Goal: Feedback & Contribution: Contribute content

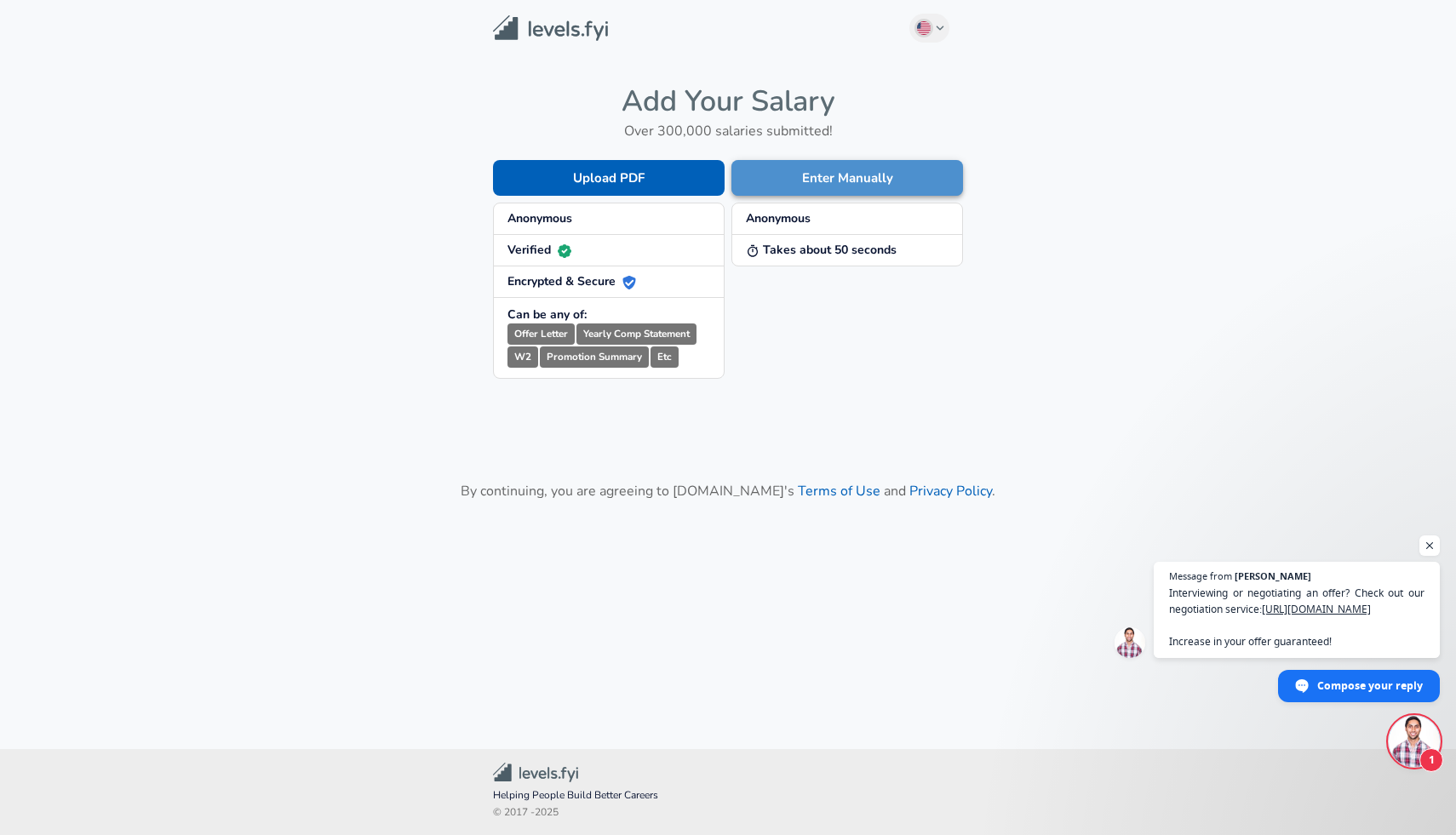
click at [778, 180] on button "Enter Manually" at bounding box center [847, 178] width 231 height 36
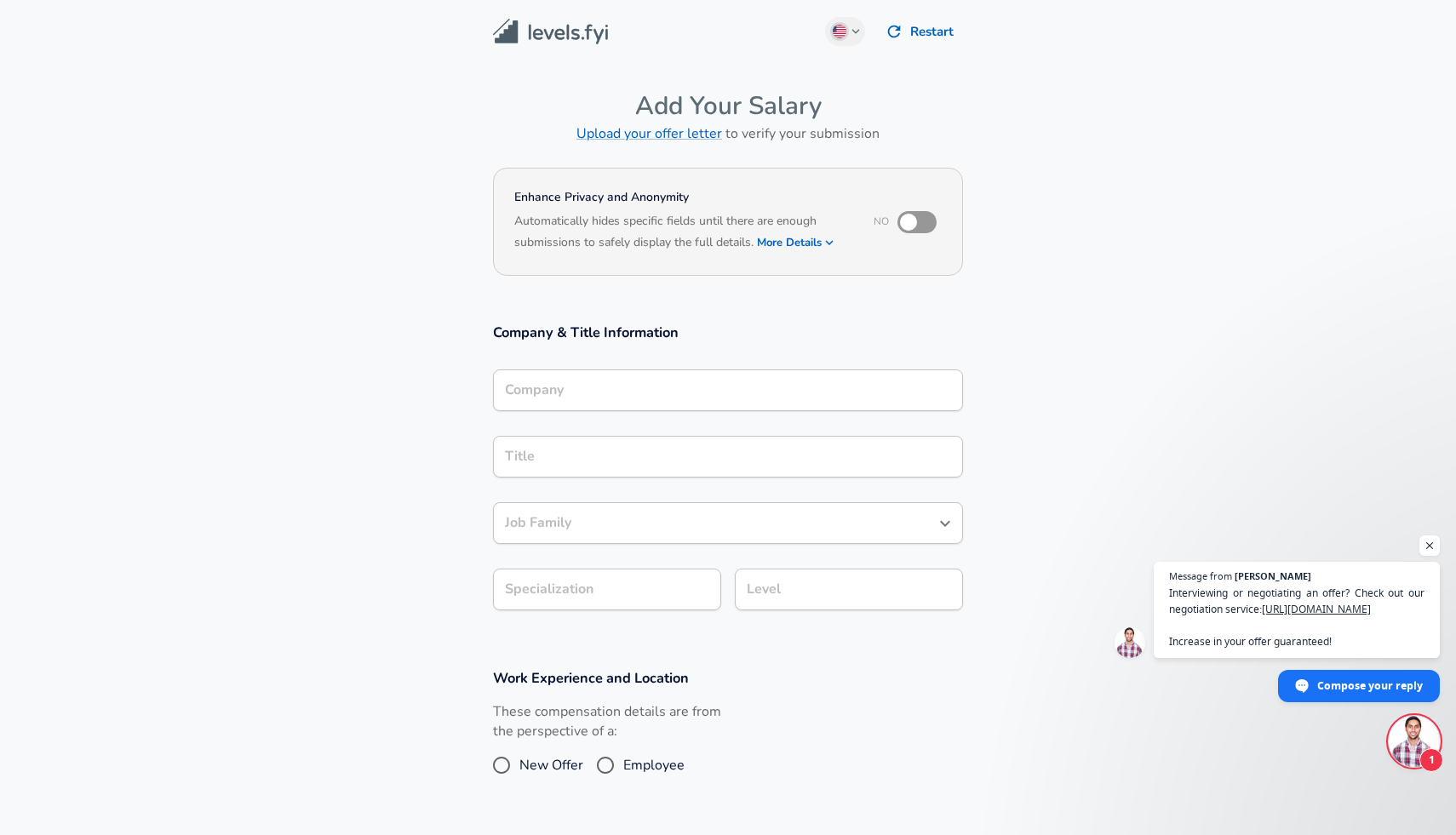
click at [672, 368] on div "Company Company" at bounding box center [728, 389] width 470 height 67
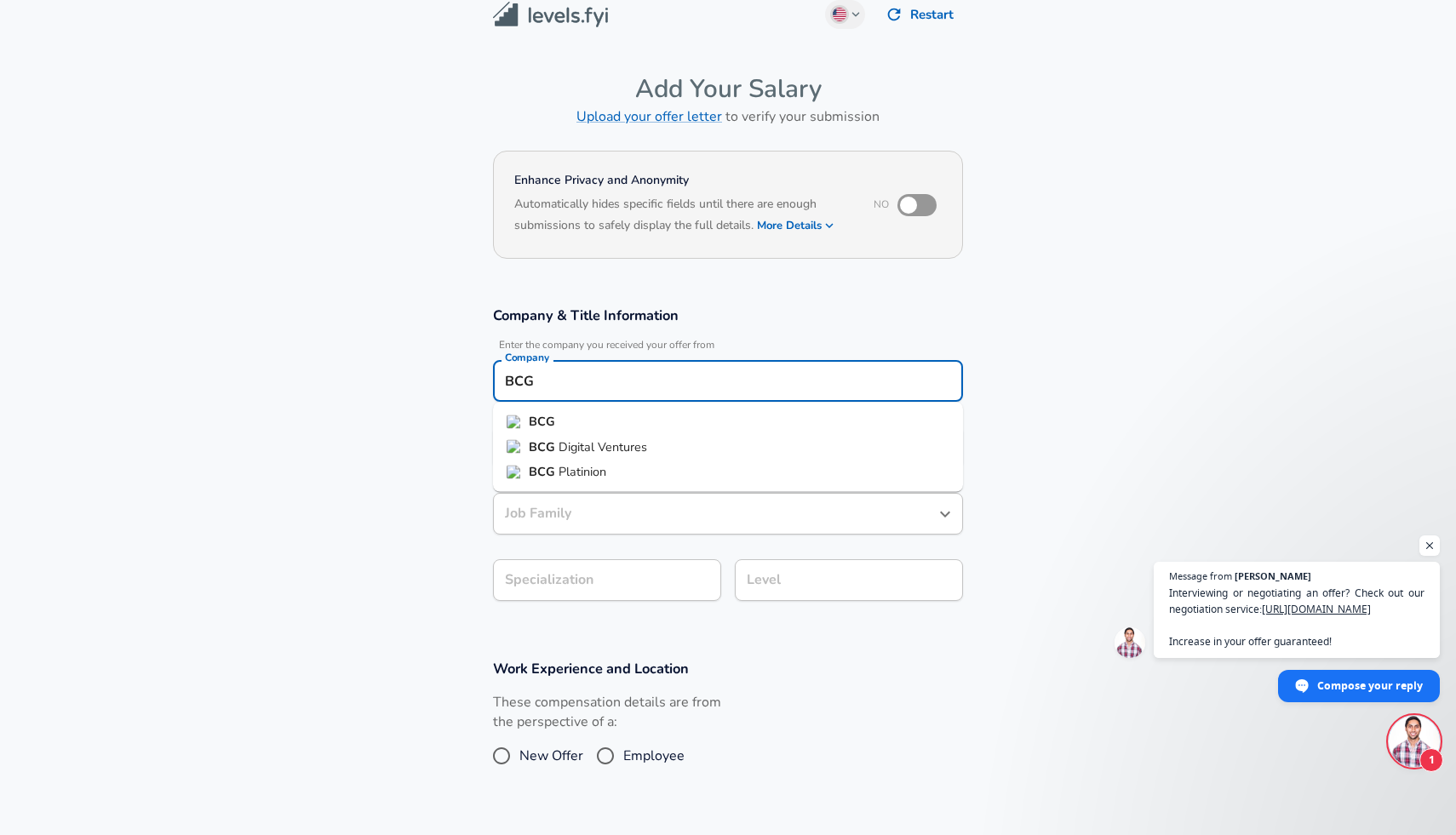
click at [664, 411] on li "BCG" at bounding box center [728, 423] width 470 height 26
type input "BCG"
click at [646, 443] on input "Title" at bounding box center [727, 447] width 454 height 27
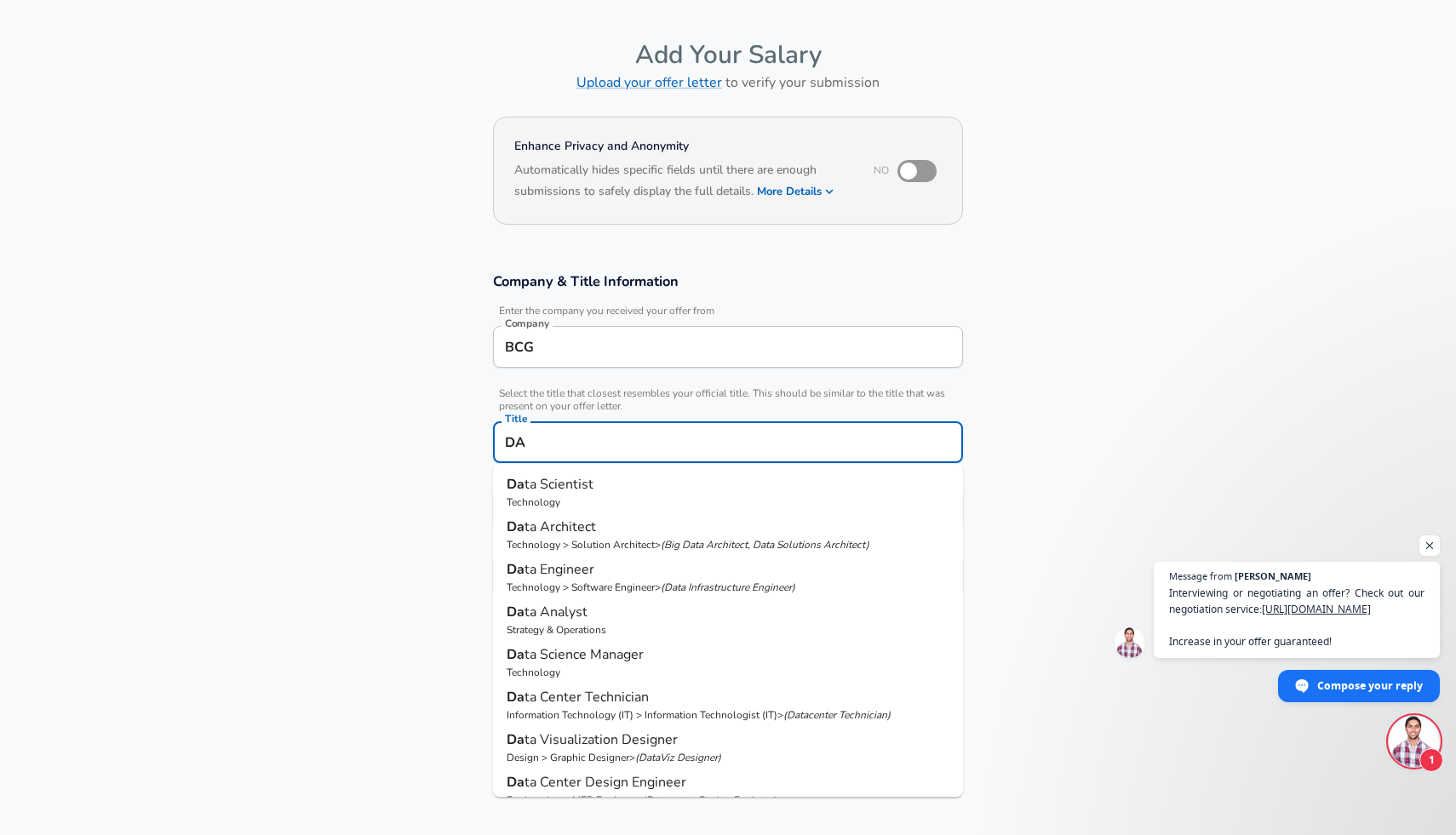
click at [640, 495] on p "Technology" at bounding box center [728, 502] width 443 height 16
type input "Data Scientist"
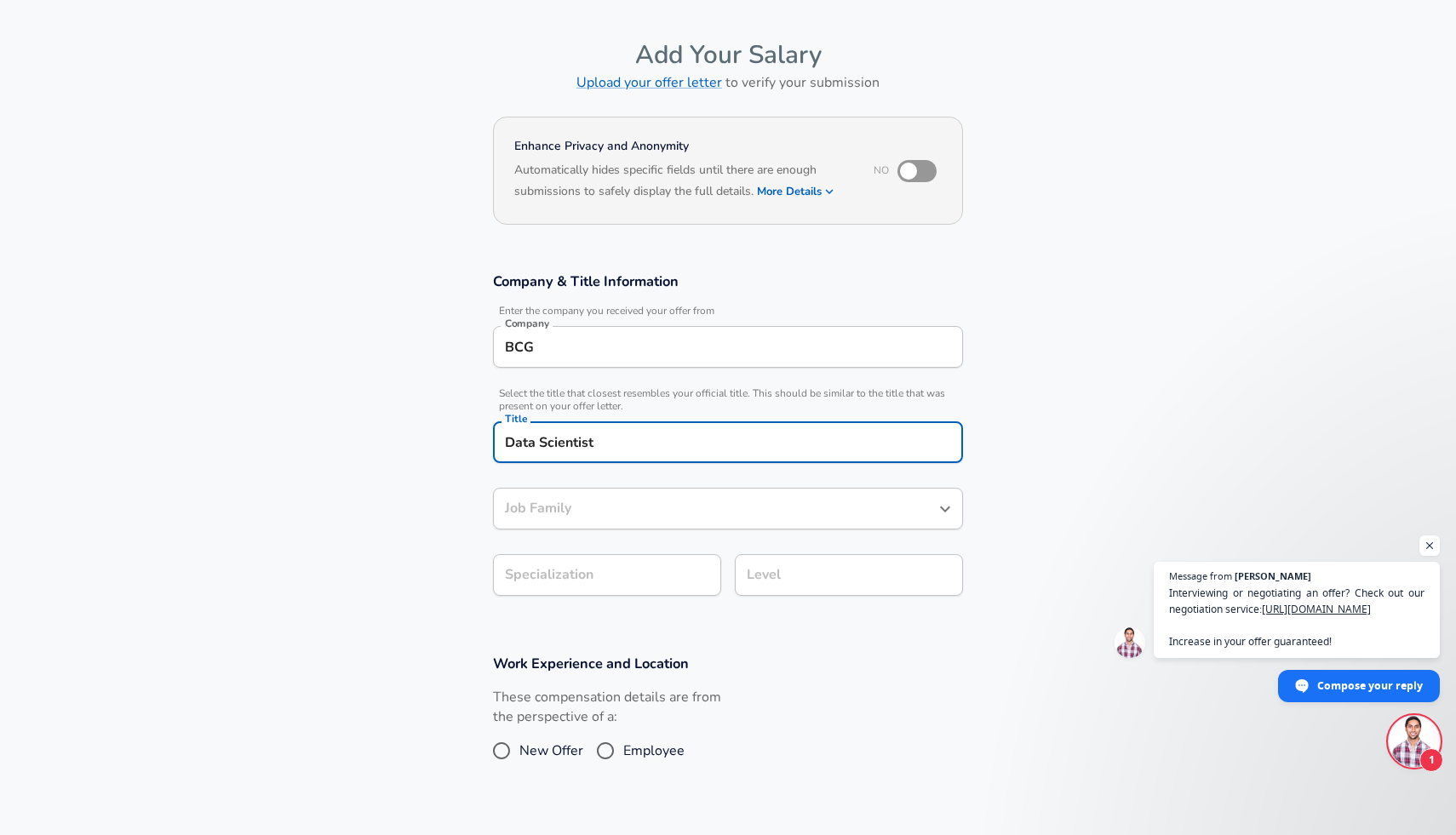
type input "Data Scientist"
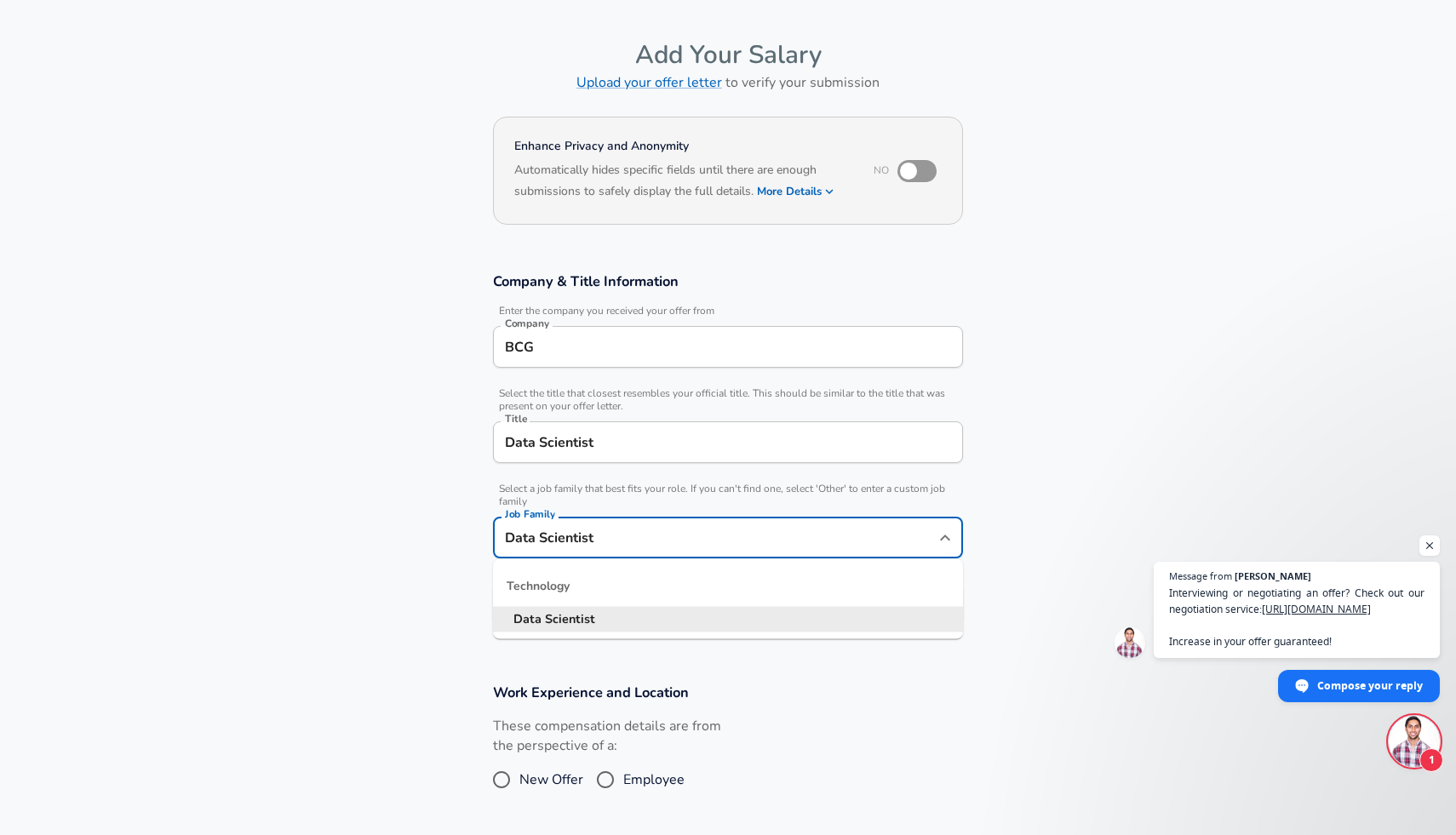
scroll to position [85, 0]
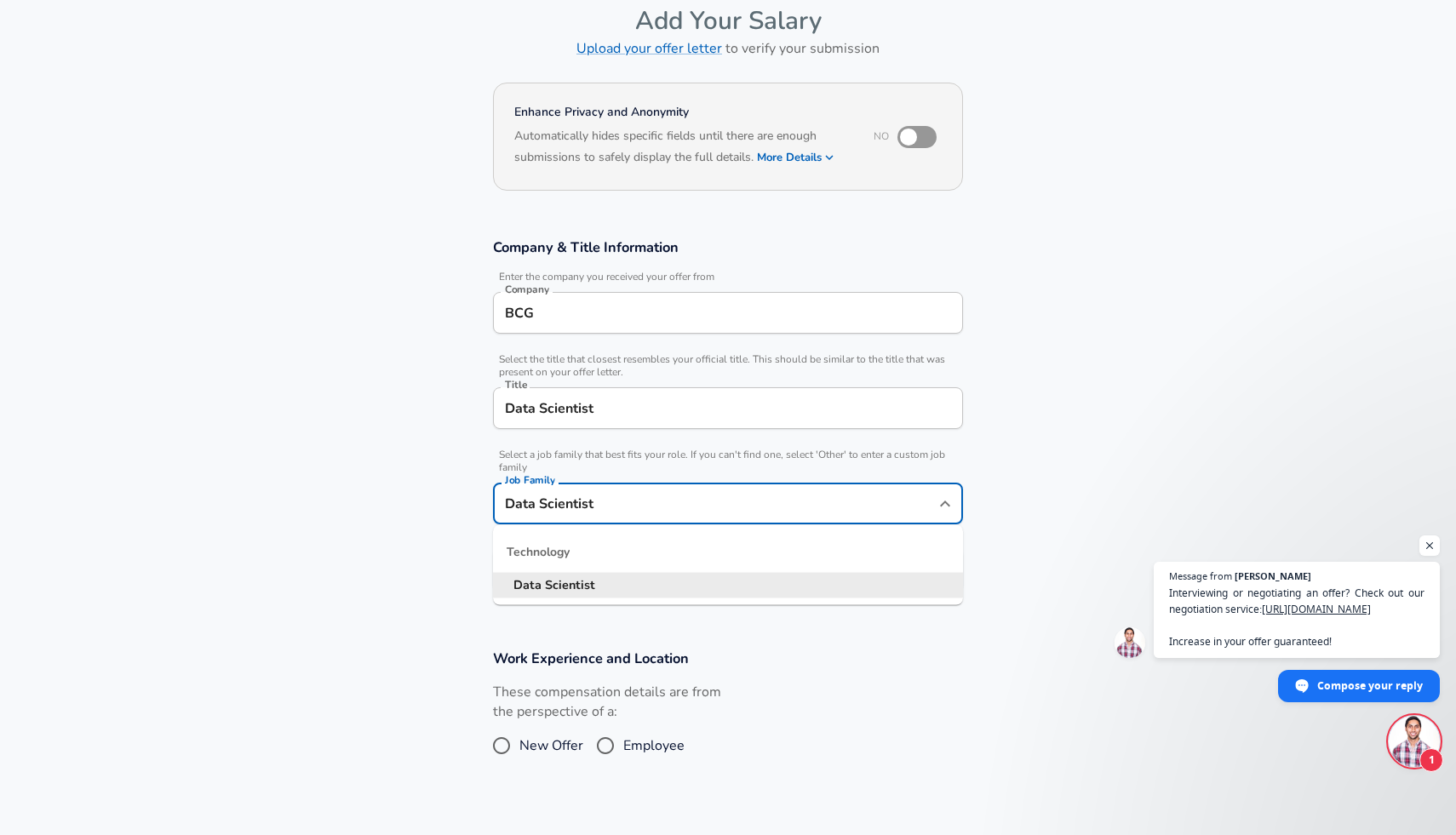
click at [640, 510] on input "Data Scientist" at bounding box center [715, 503] width 429 height 27
click at [573, 583] on strong "Scientist" at bounding box center [570, 584] width 50 height 17
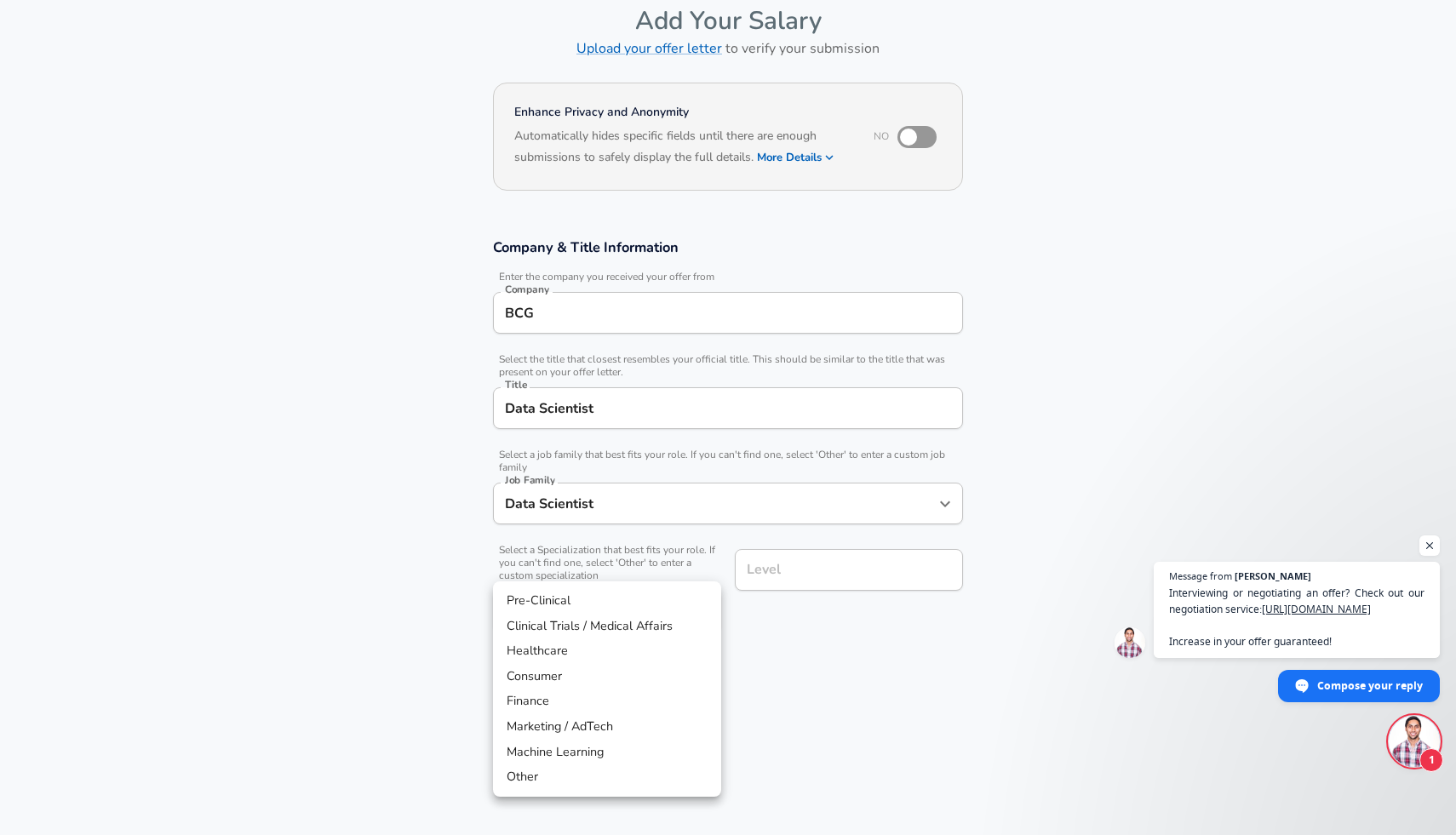
scroll to position [136, 0]
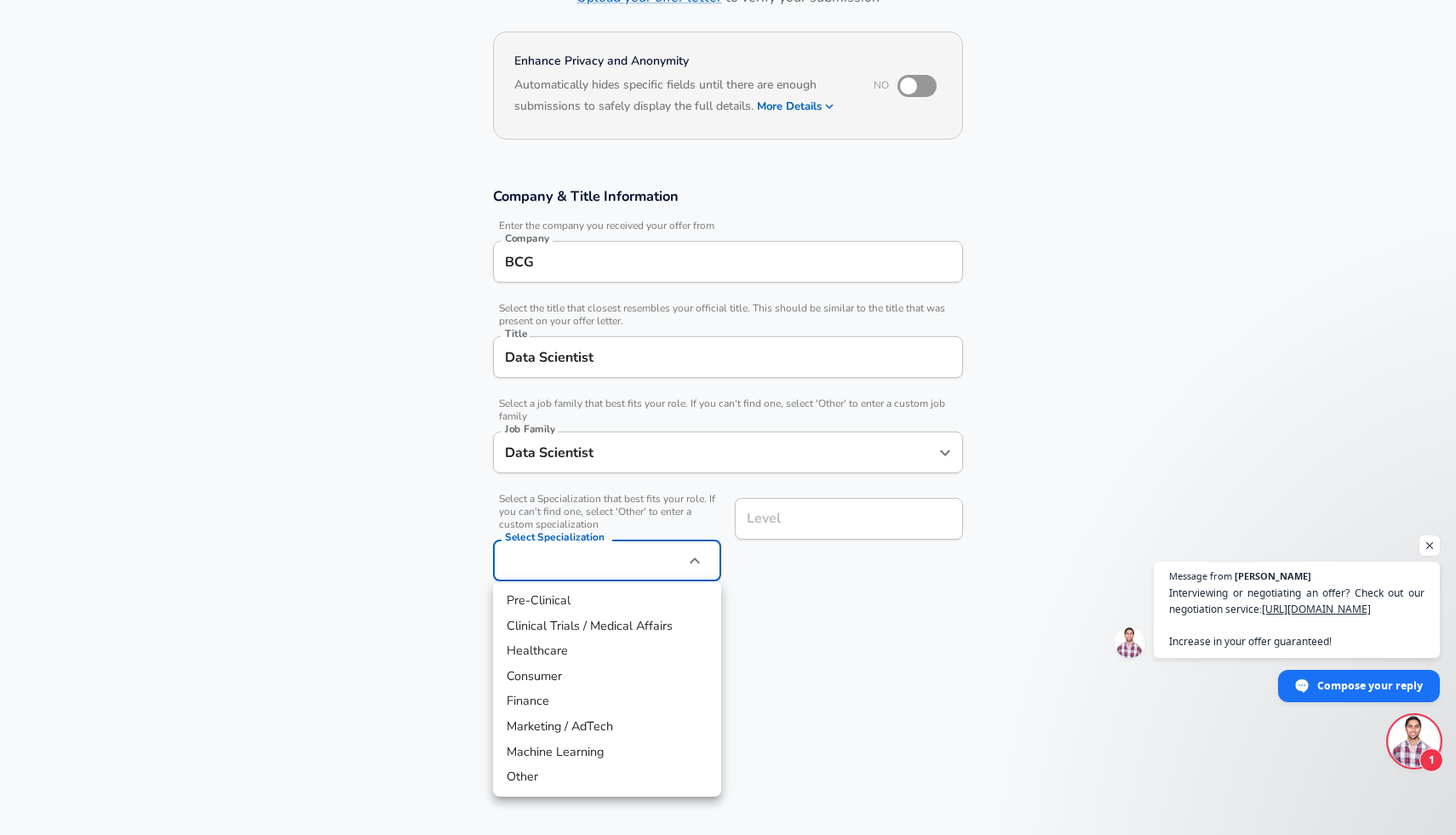
click at [611, 569] on body "English ([GEOGRAPHIC_DATA]) Change Restart Add Your Salary Upload your offer le…" at bounding box center [728, 281] width 1456 height 835
click at [577, 773] on li "Other" at bounding box center [607, 778] width 228 height 26
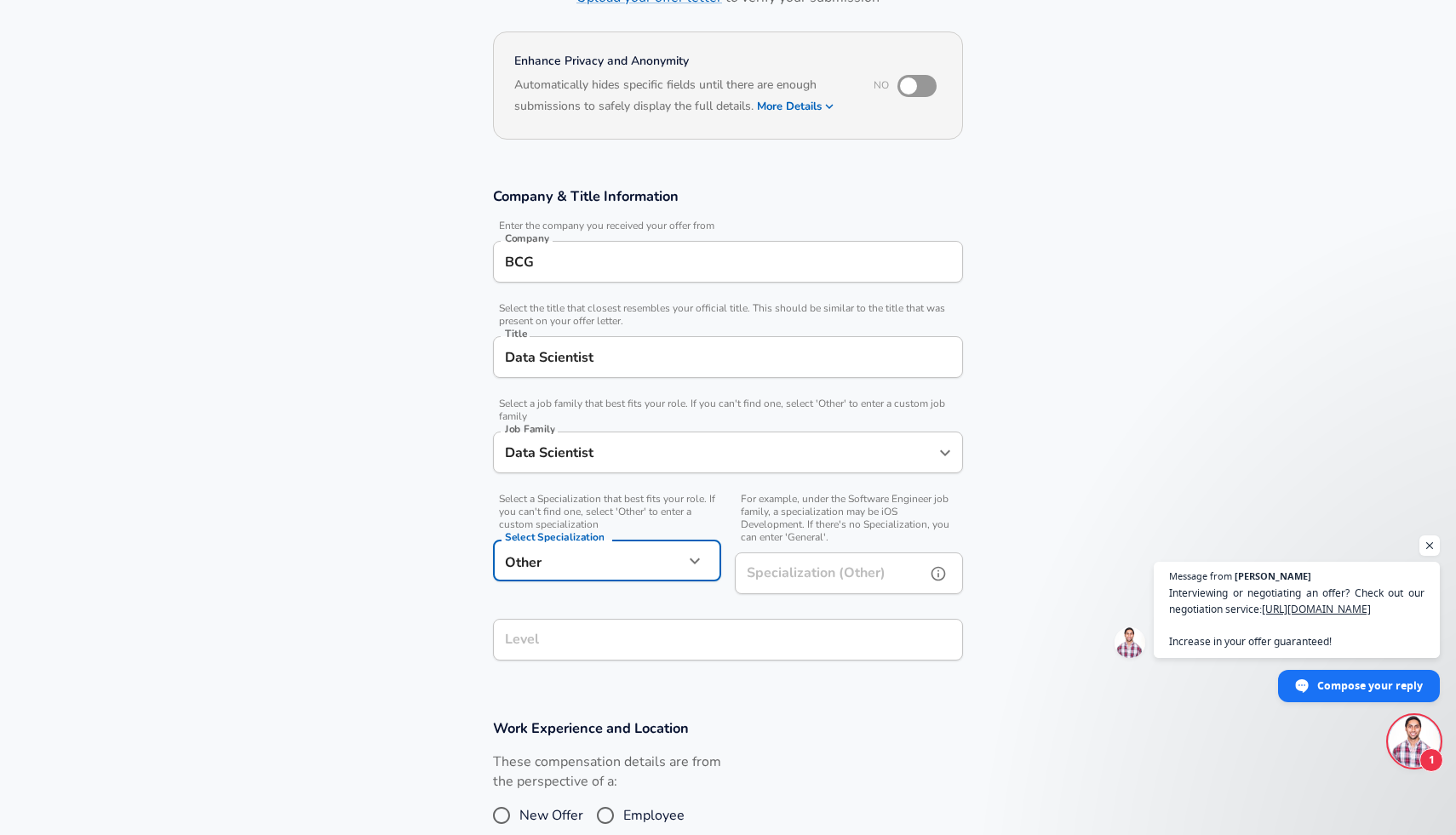
click at [835, 571] on input "Specialization (Other)" at bounding box center [826, 572] width 184 height 42
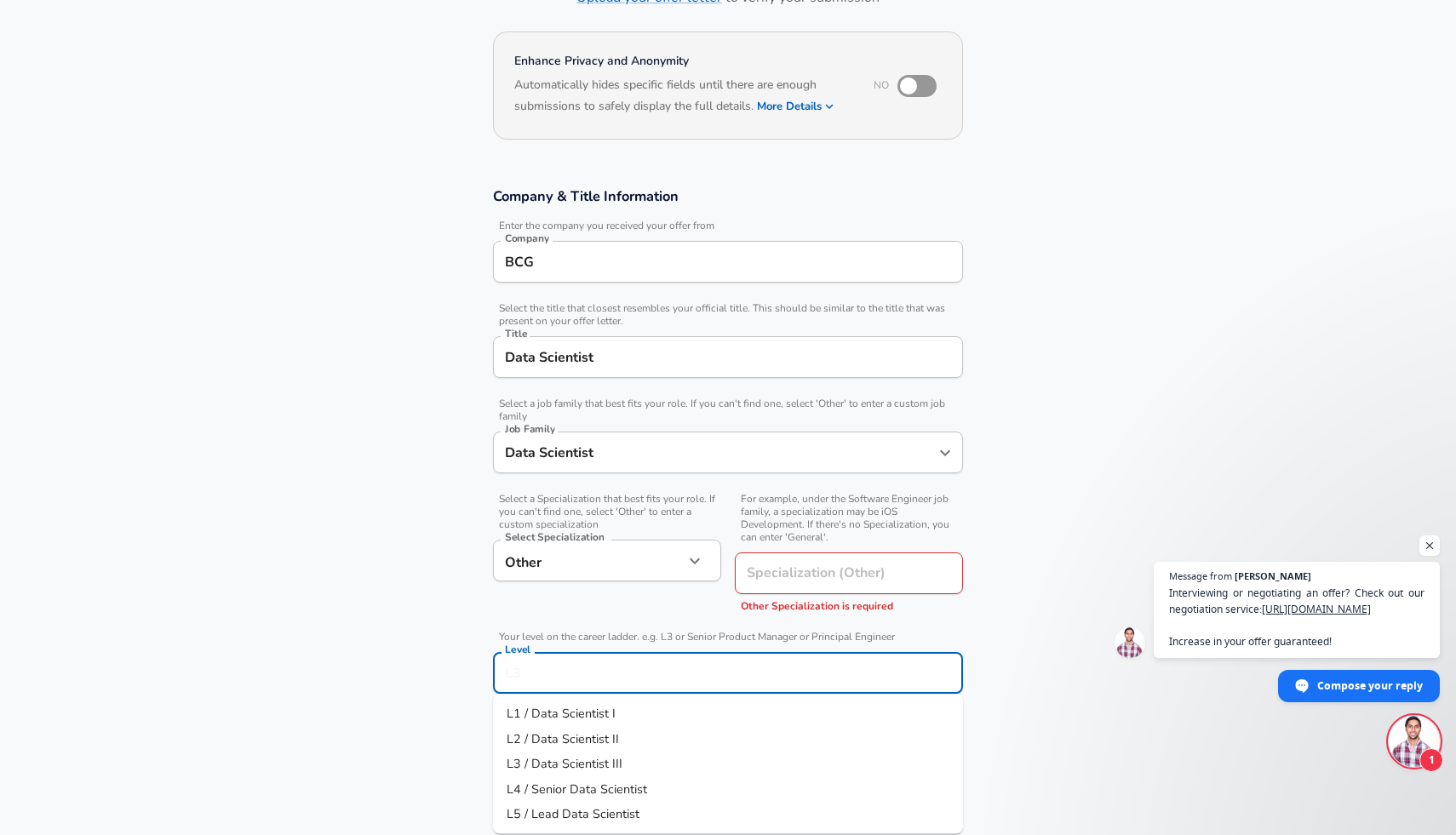
scroll to position [170, 0]
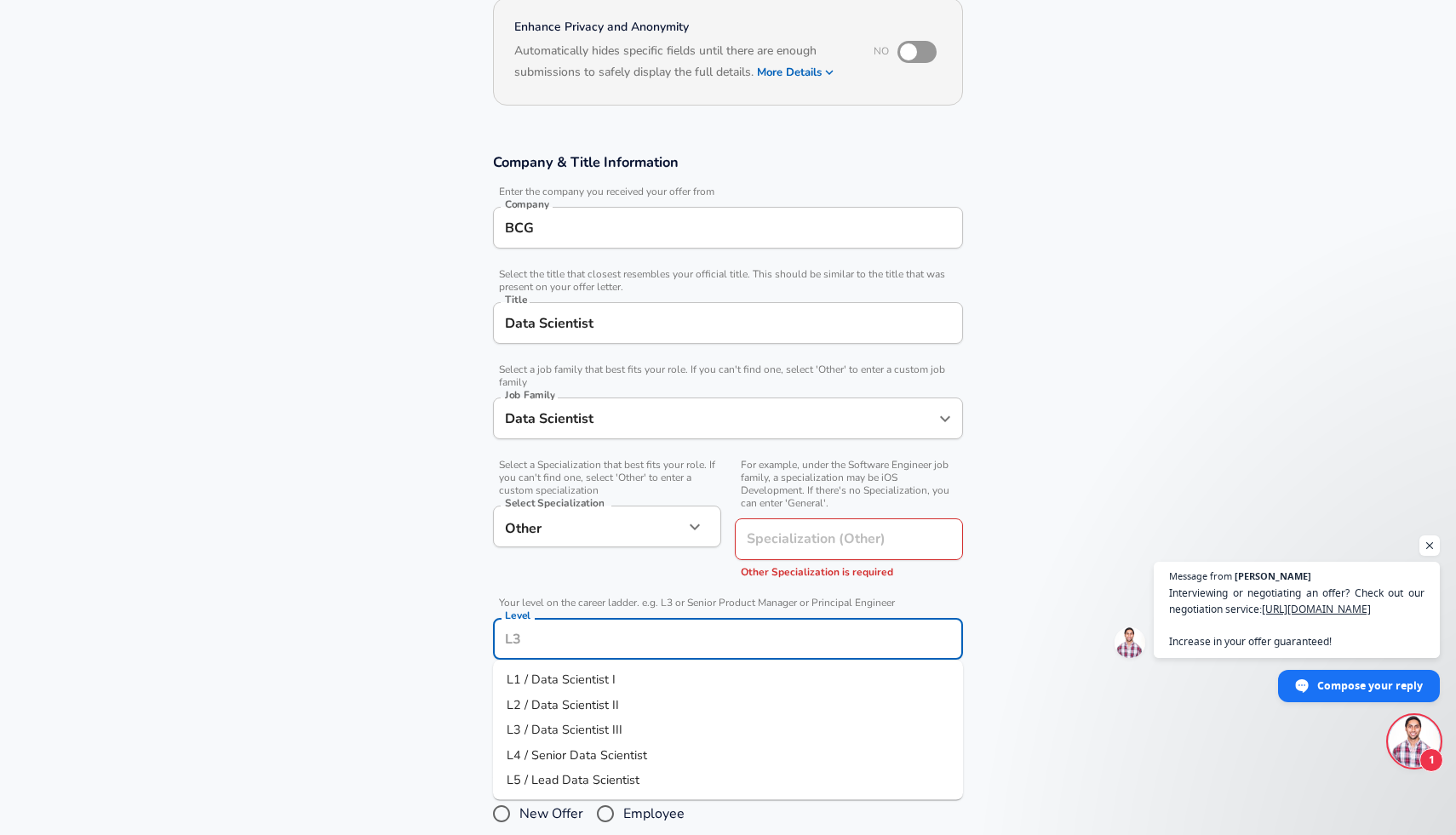
click at [758, 643] on input "Level" at bounding box center [727, 639] width 454 height 27
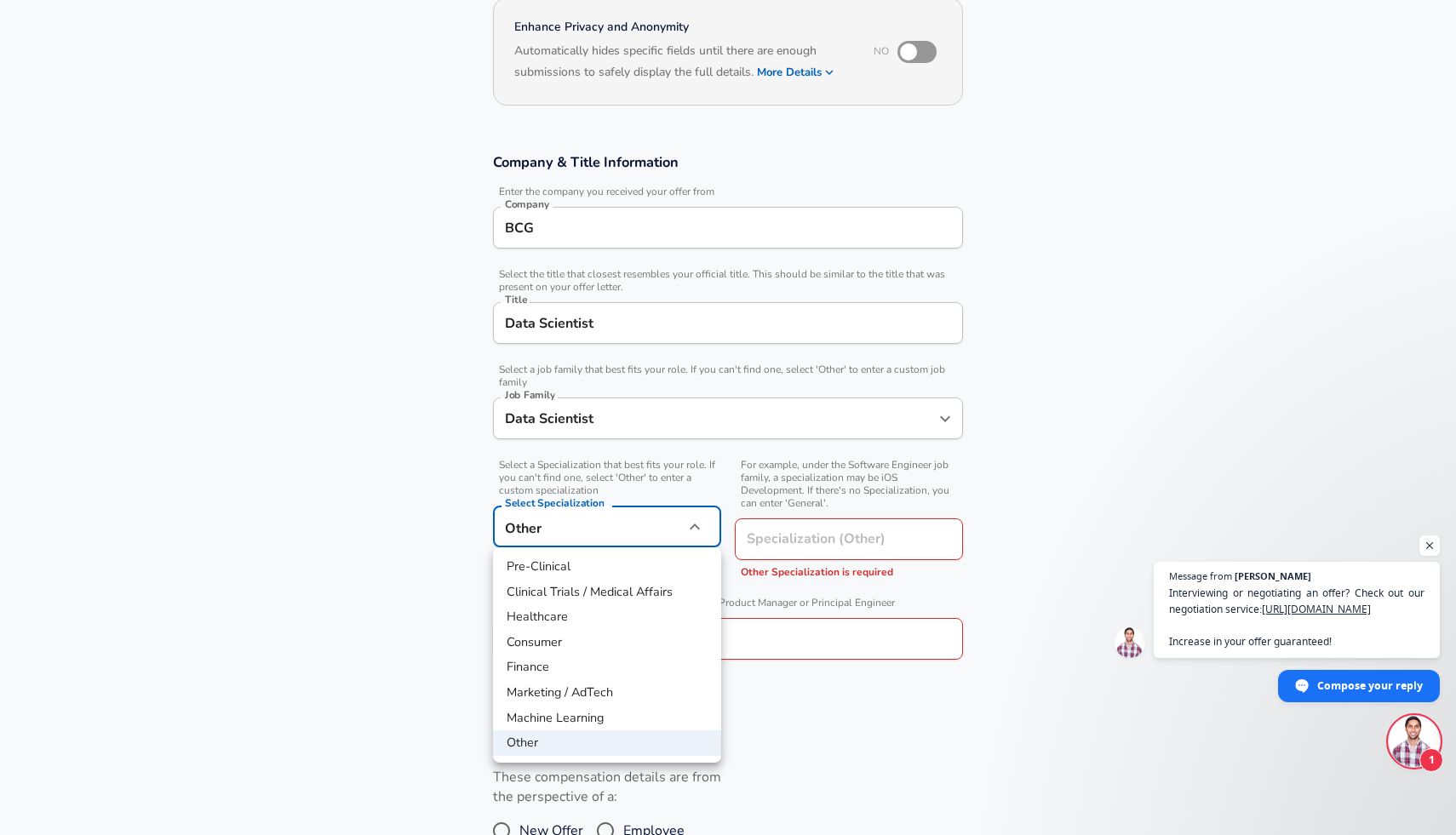
click at [647, 522] on body "English ([GEOGRAPHIC_DATA]) Change Restart Add Your Salary Upload your offer le…" at bounding box center [728, 247] width 1456 height 835
click at [573, 717] on li "Machine Learning" at bounding box center [607, 718] width 228 height 26
type input "Machine Learning"
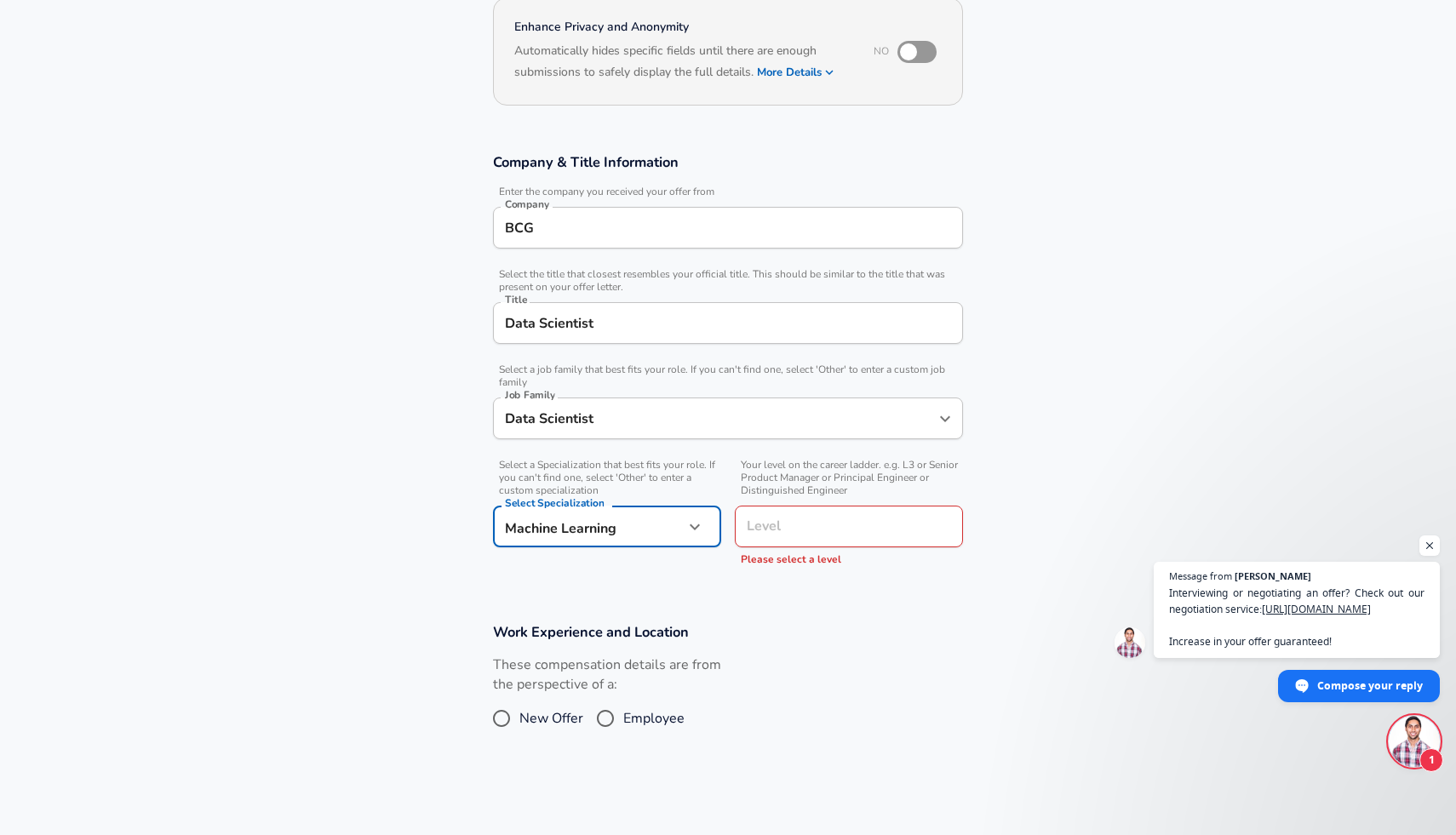
click at [773, 522] on input "Level" at bounding box center [849, 526] width 213 height 27
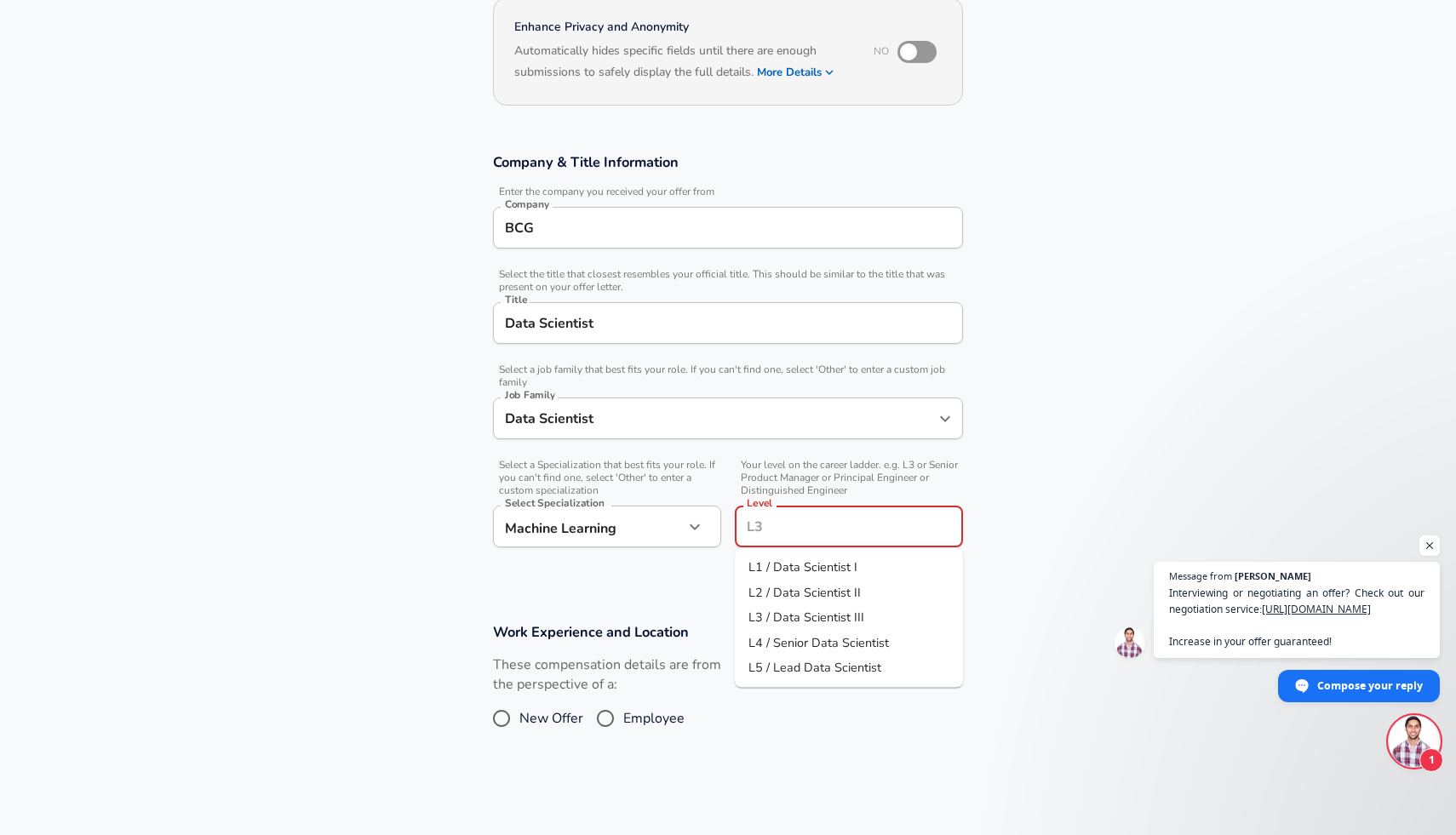
click at [775, 591] on span "L2 / Data Scientist II" at bounding box center [804, 591] width 112 height 17
type input "L2 / Data Scientist II"
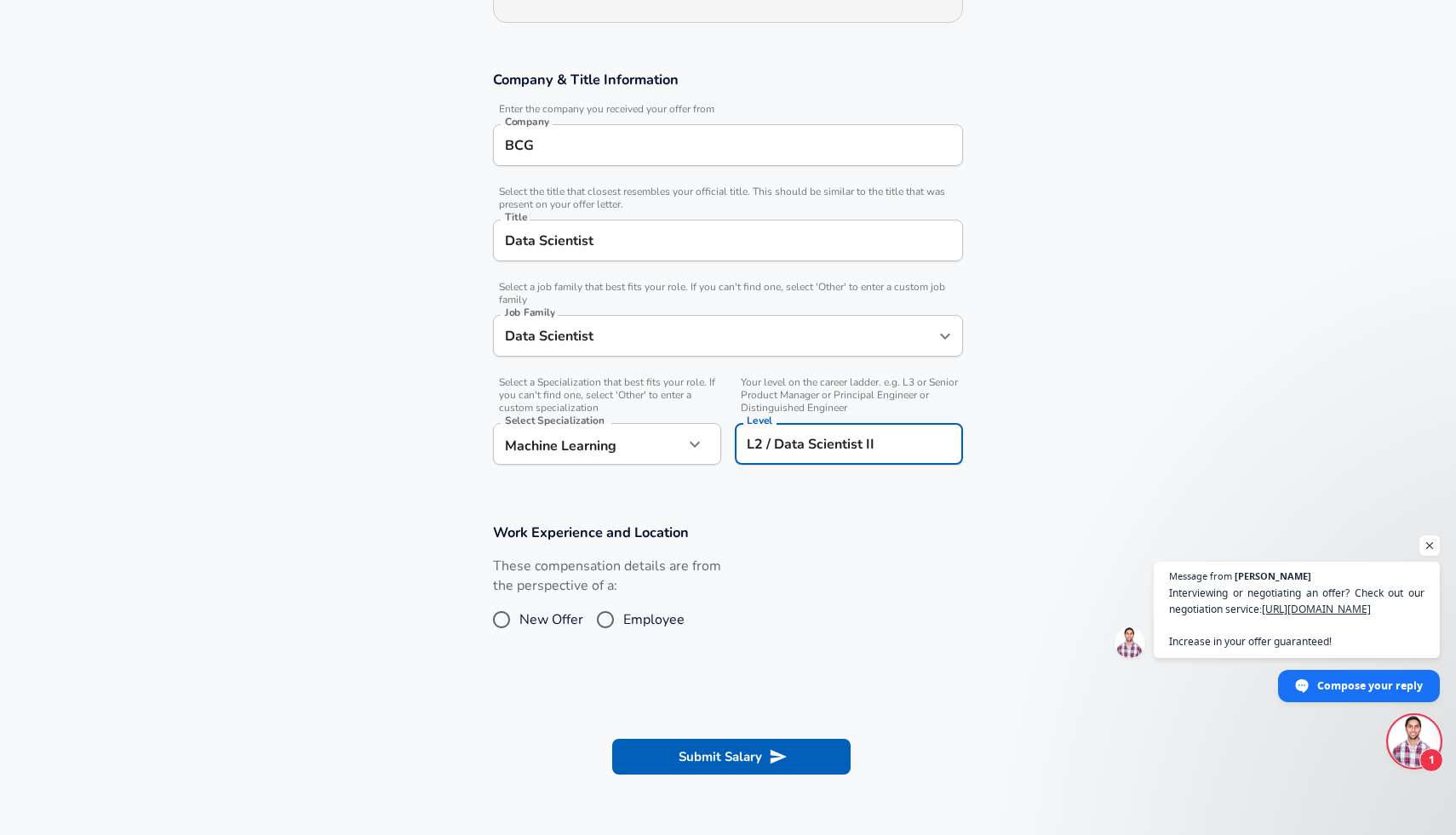
scroll to position [365, 0]
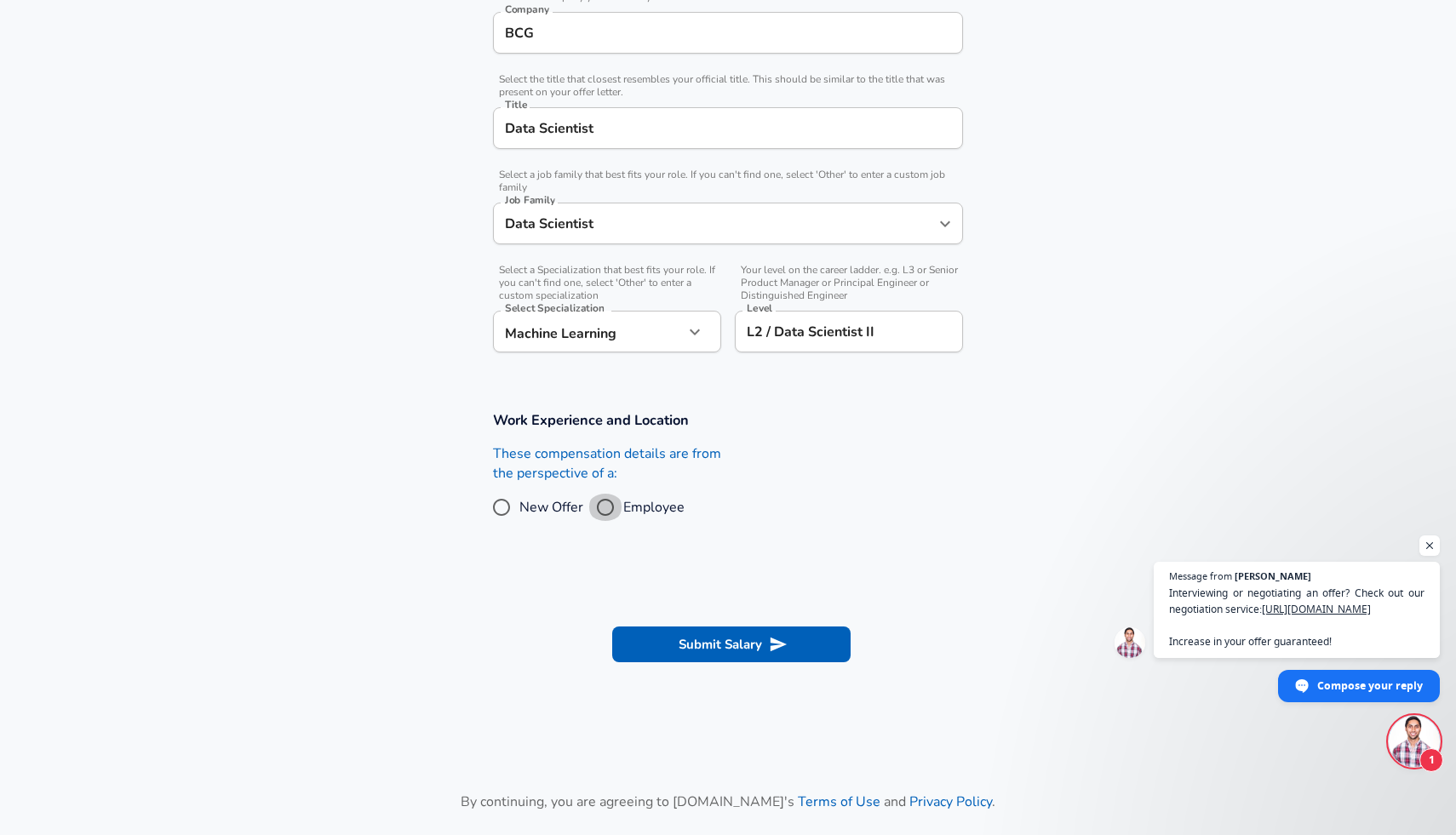
click at [602, 507] on input "Employee" at bounding box center [605, 507] width 36 height 27
radio input "true"
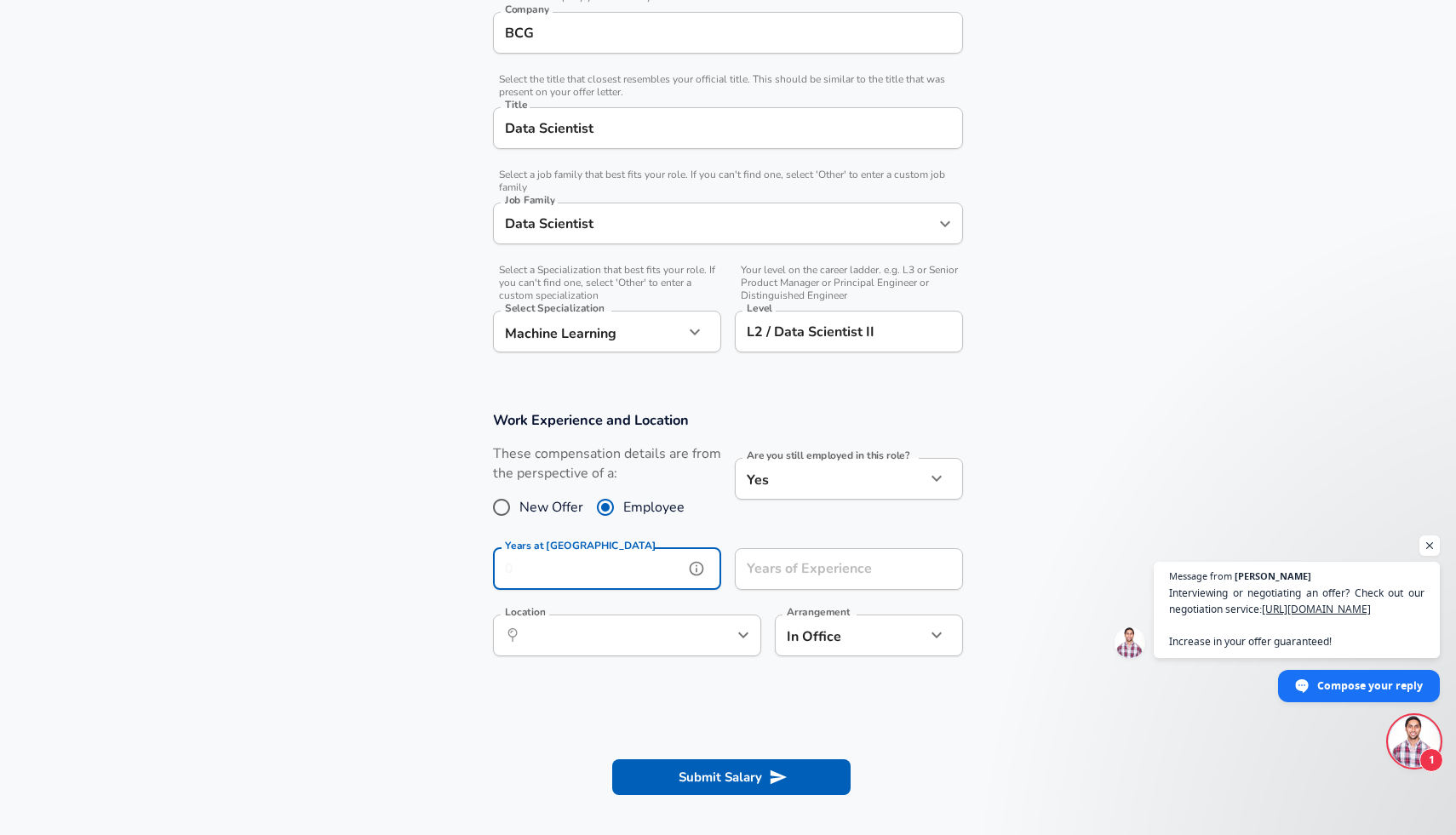
click at [628, 561] on input "Years at [GEOGRAPHIC_DATA]" at bounding box center [588, 569] width 191 height 42
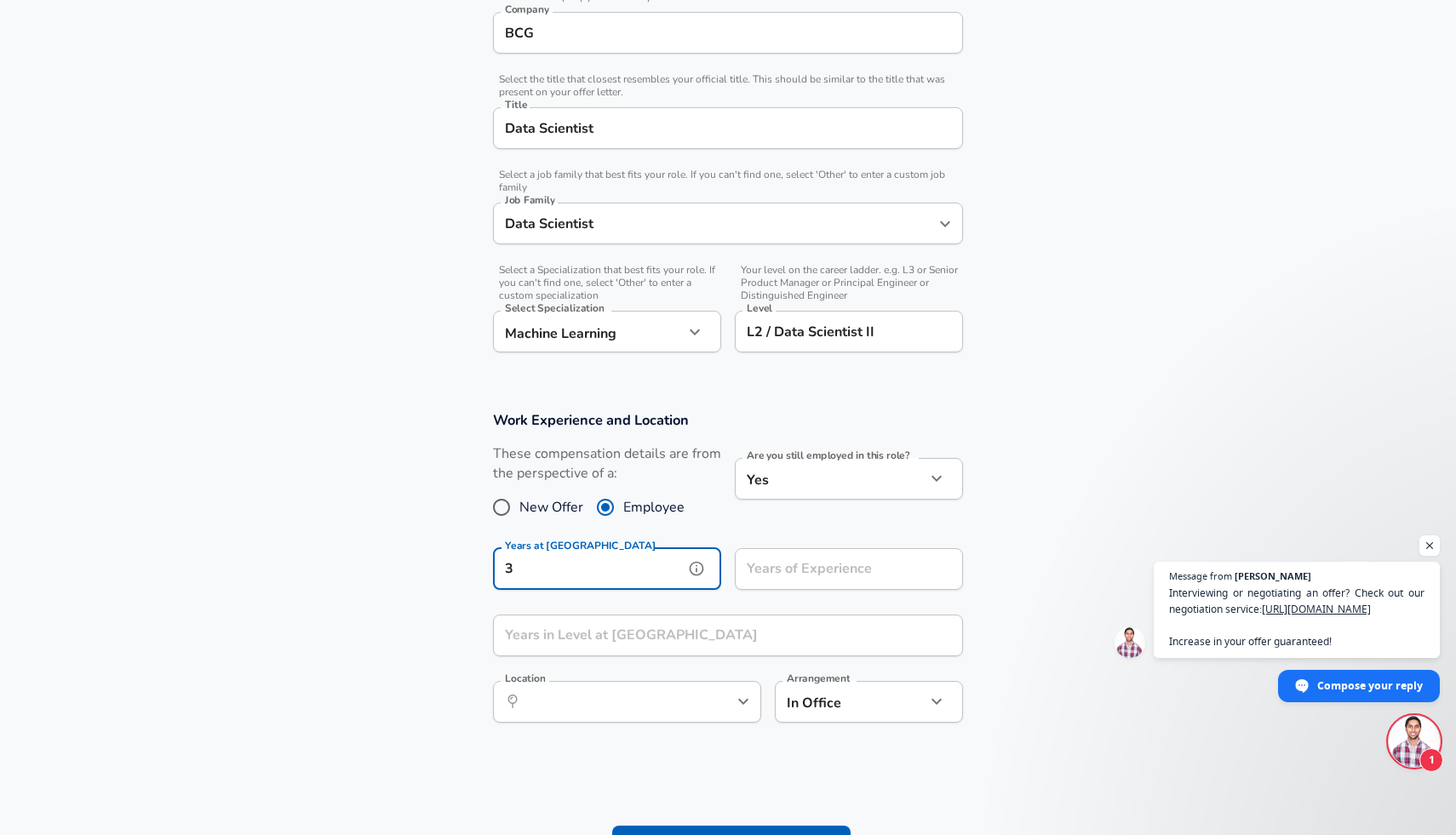
type input "3"
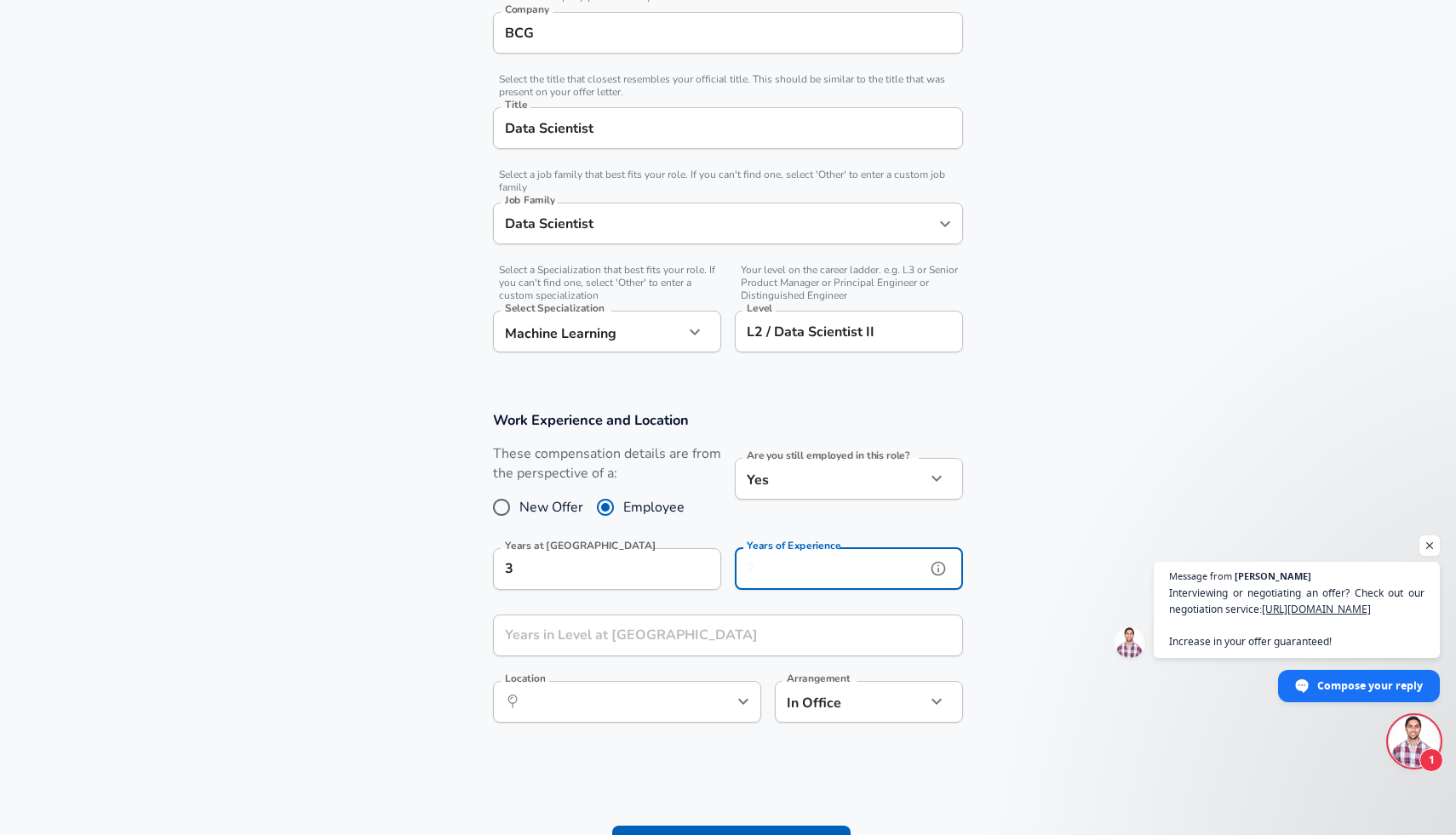
click at [775, 575] on input "Years of Experience" at bounding box center [830, 569] width 191 height 42
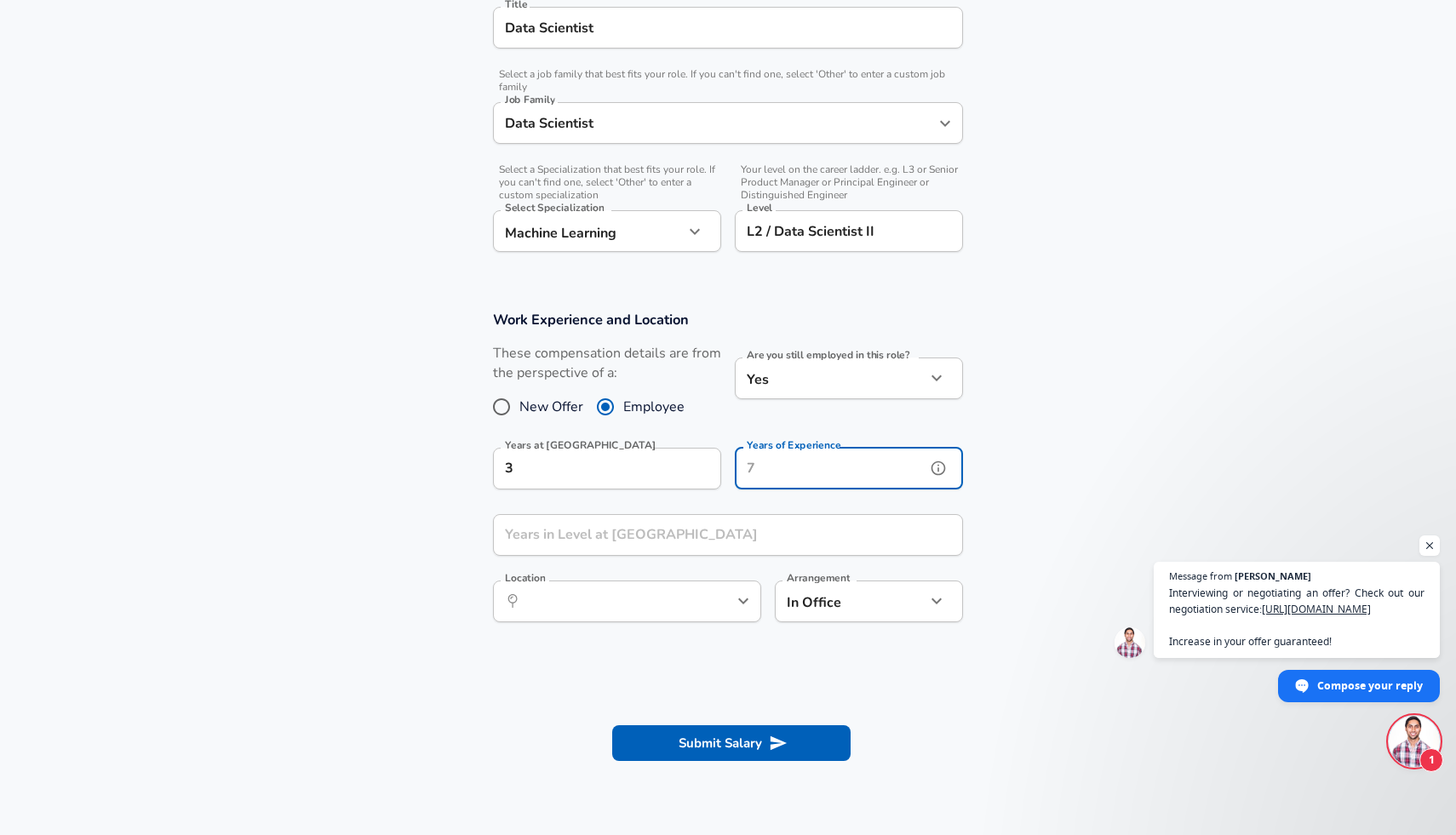
scroll to position [469, 0]
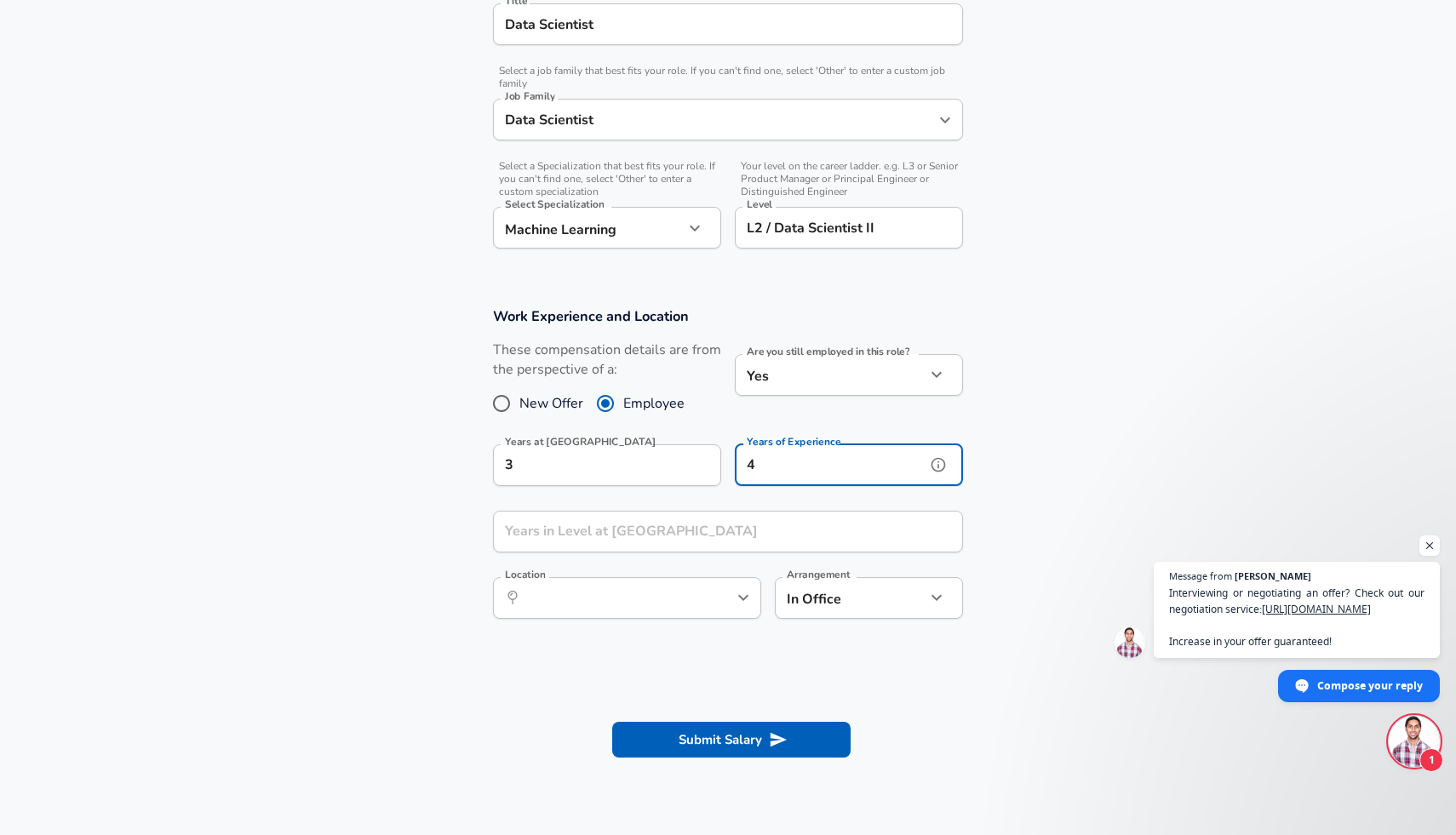
type input "4"
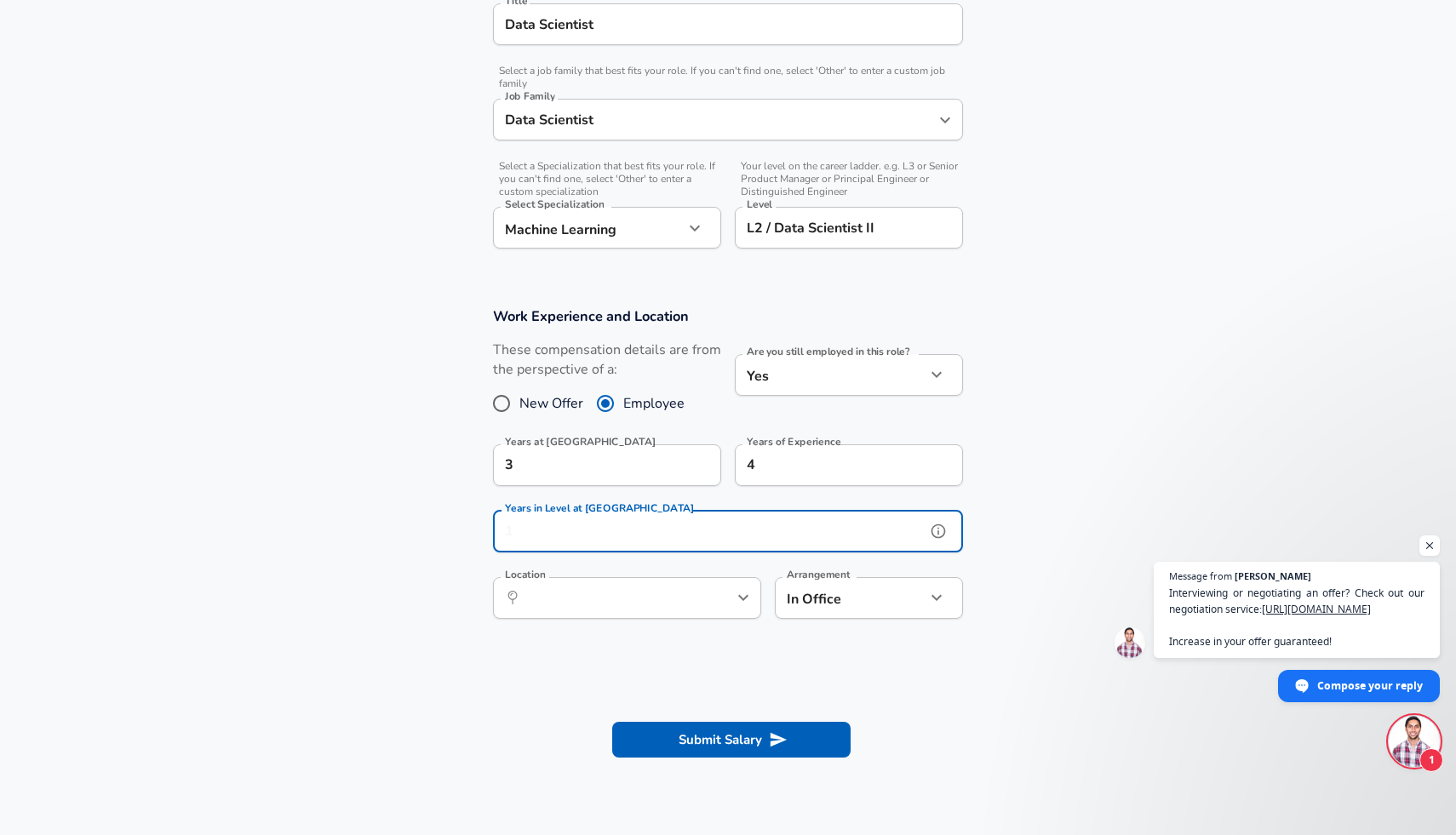
click at [761, 529] on input "Years in Level at [GEOGRAPHIC_DATA]" at bounding box center [709, 531] width 433 height 42
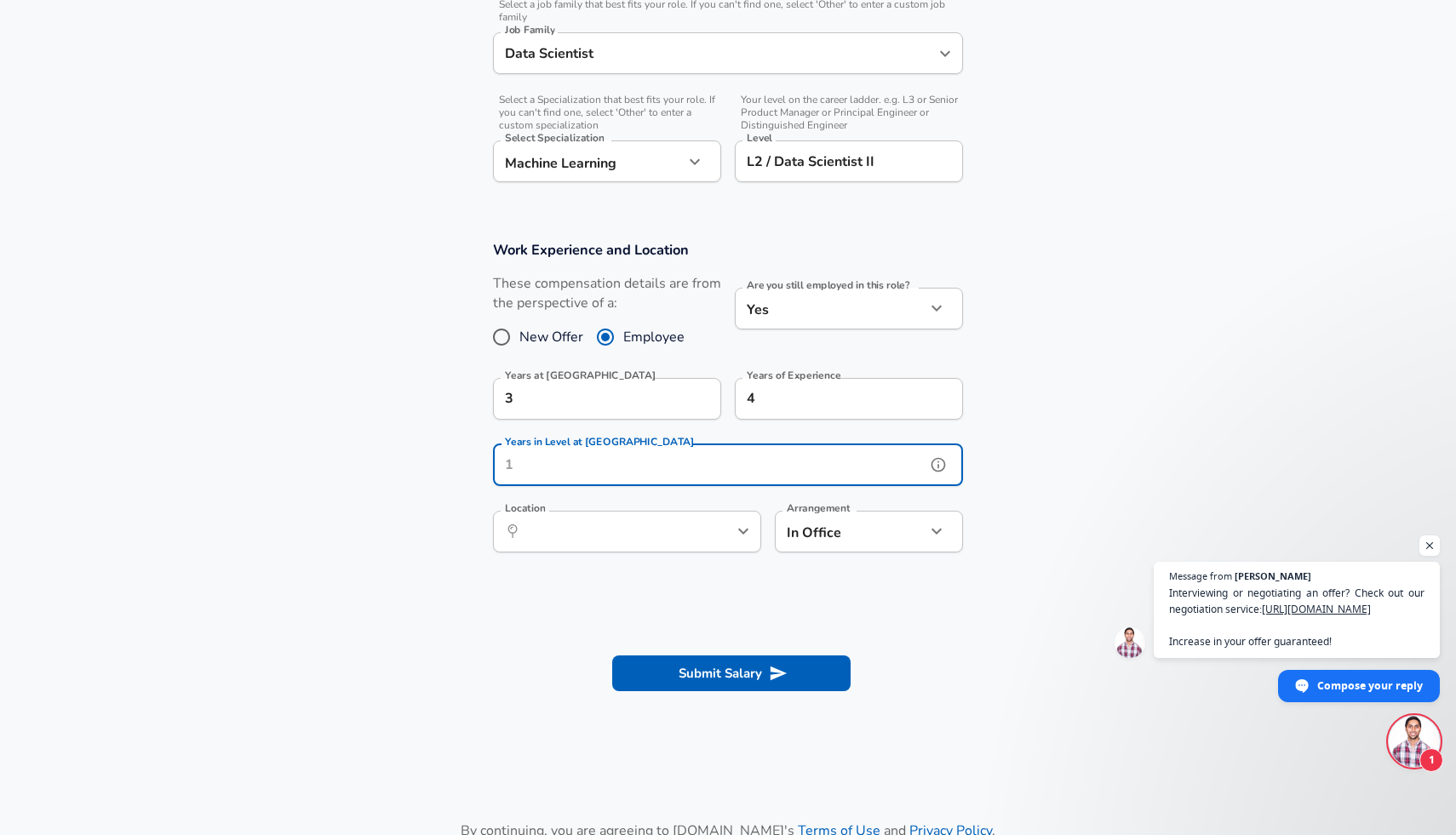
scroll to position [551, 0]
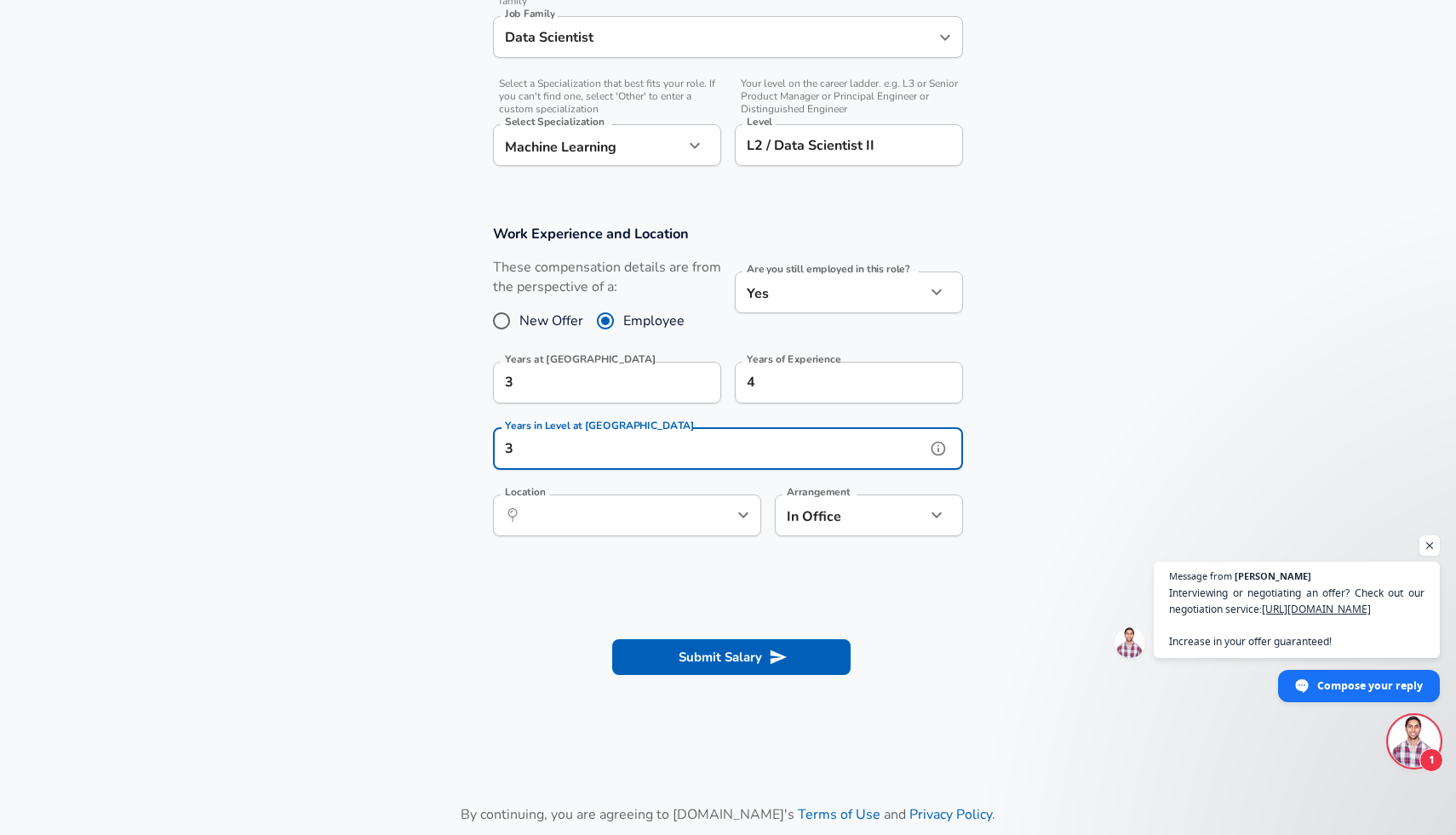
type input "3"
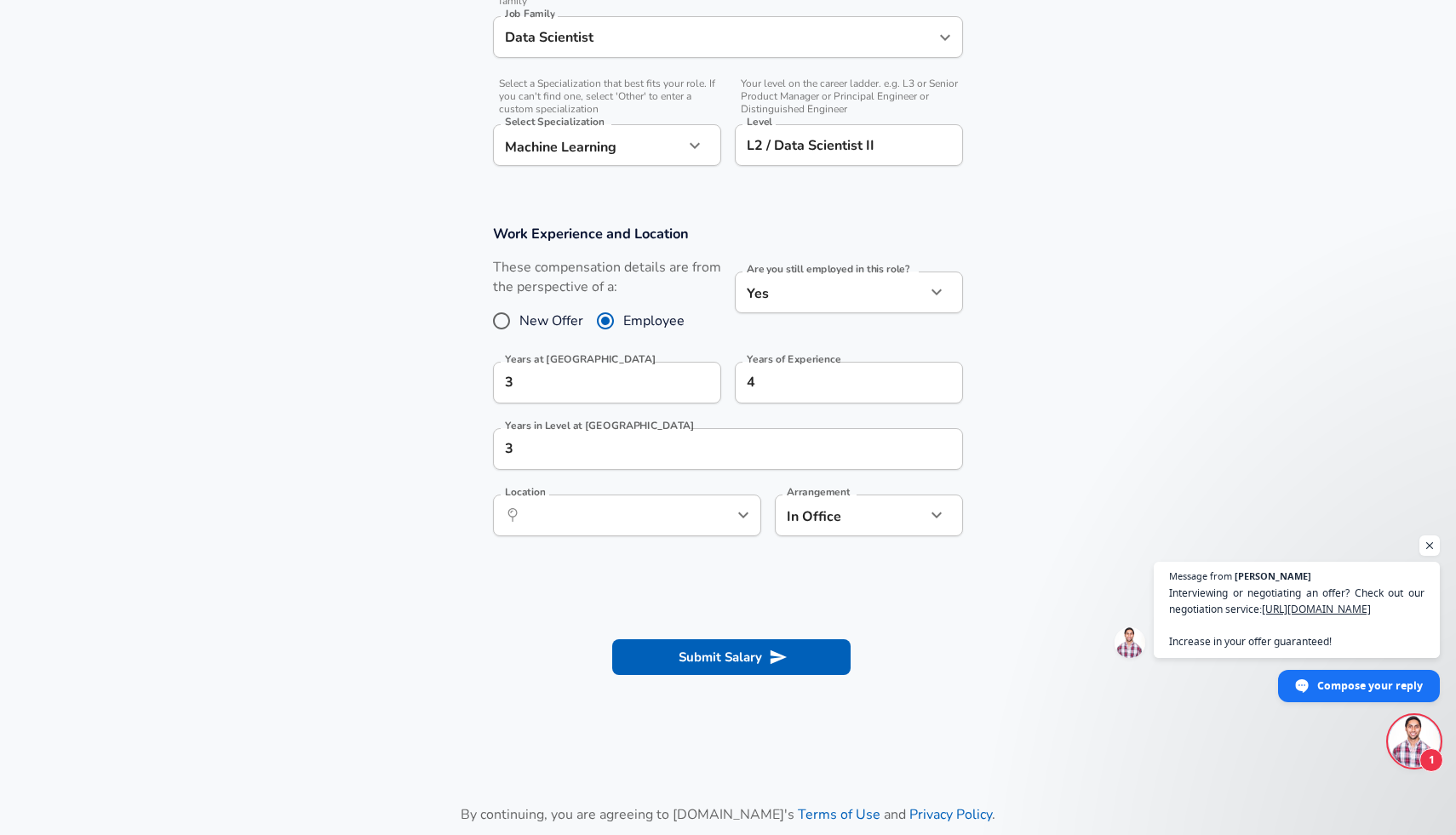
click at [757, 475] on div "Work Experience and Location These compensation details are from the perspectiv…" at bounding box center [728, 386] width 511 height 324
click at [714, 516] on icon "help" at bounding box center [715, 515] width 17 height 17
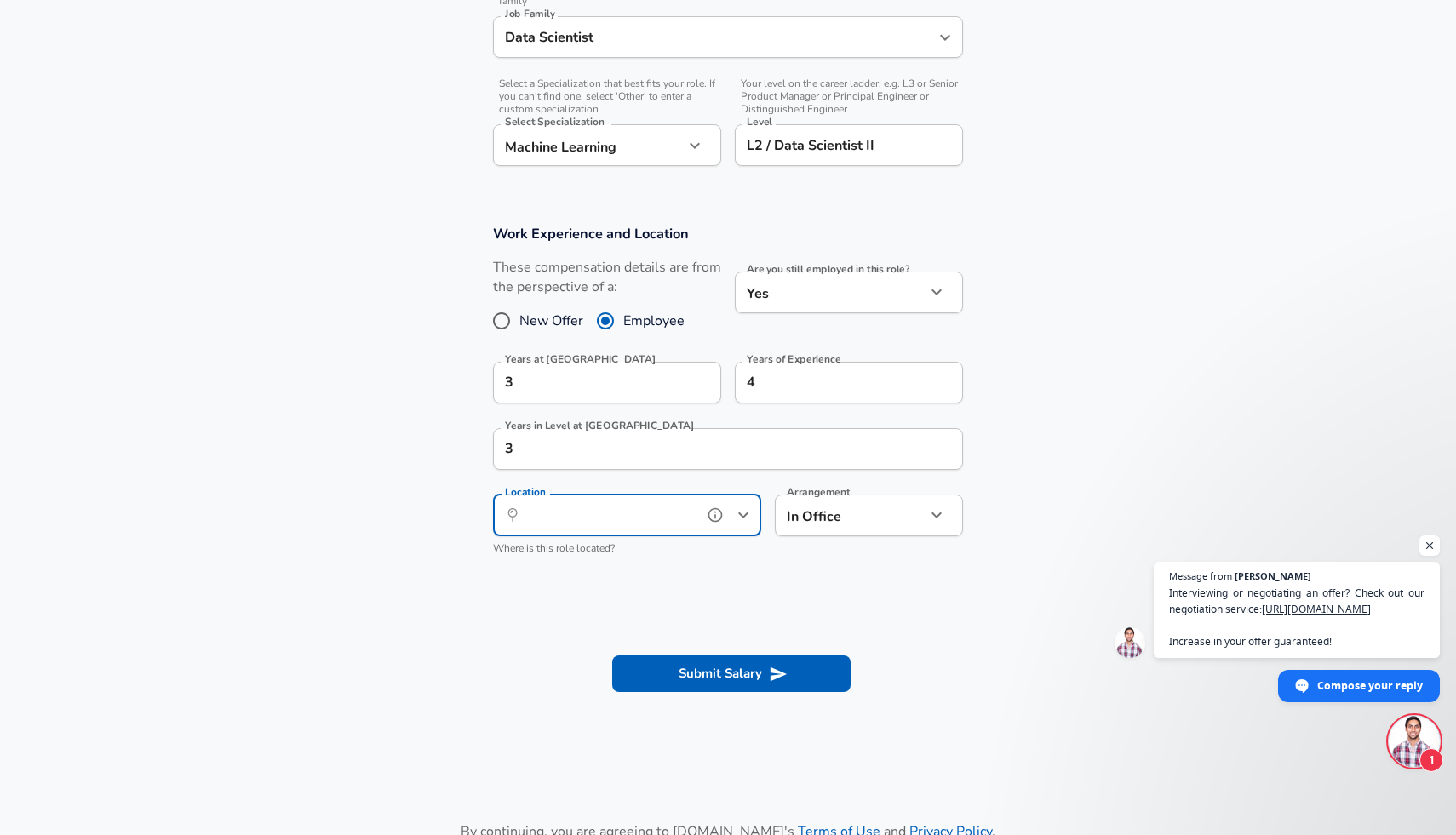
click at [670, 517] on input "Location" at bounding box center [608, 515] width 175 height 27
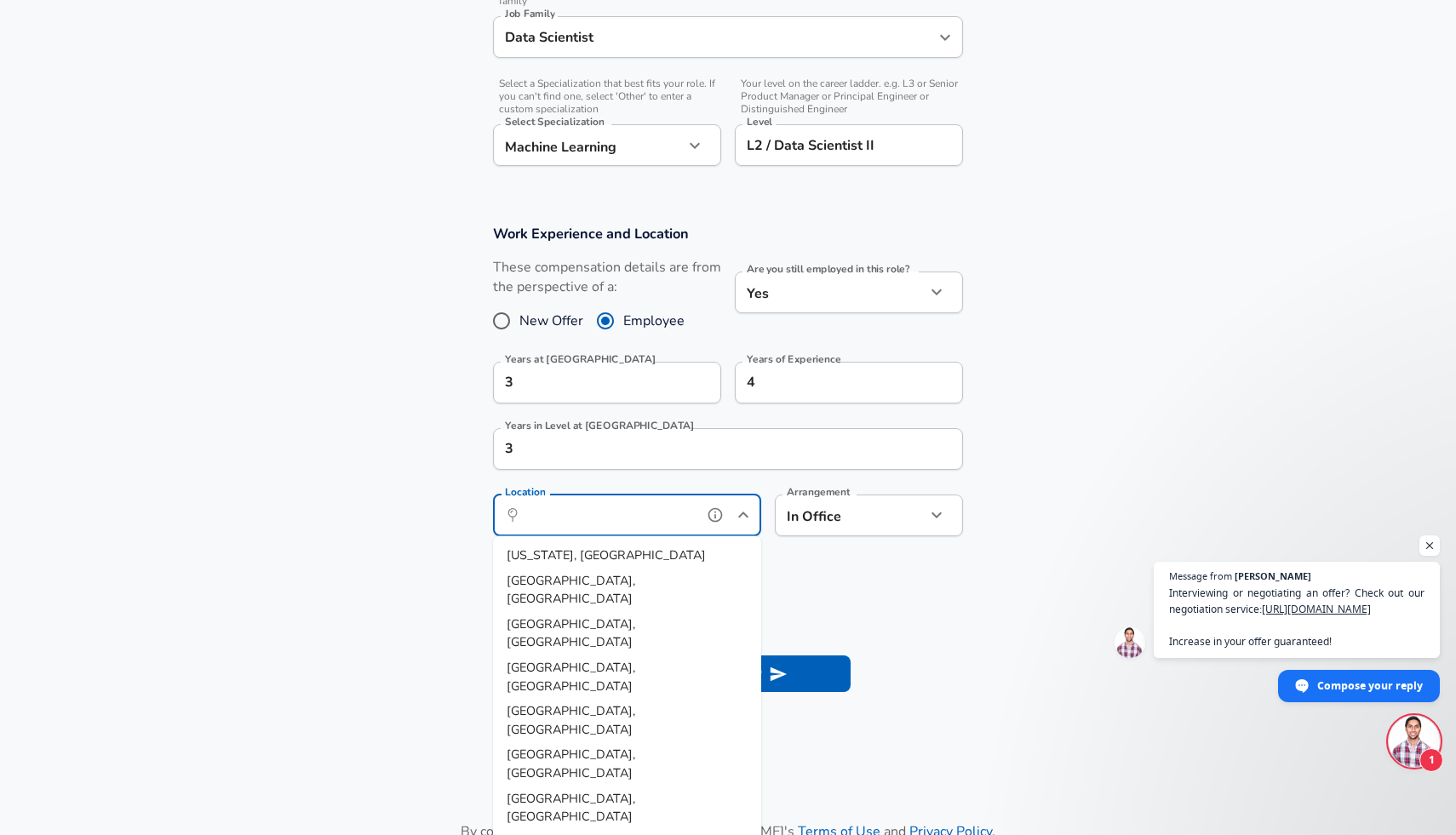
click at [626, 550] on li "[US_STATE], [GEOGRAPHIC_DATA]" at bounding box center [627, 556] width 268 height 26
type input "[US_STATE], [GEOGRAPHIC_DATA]"
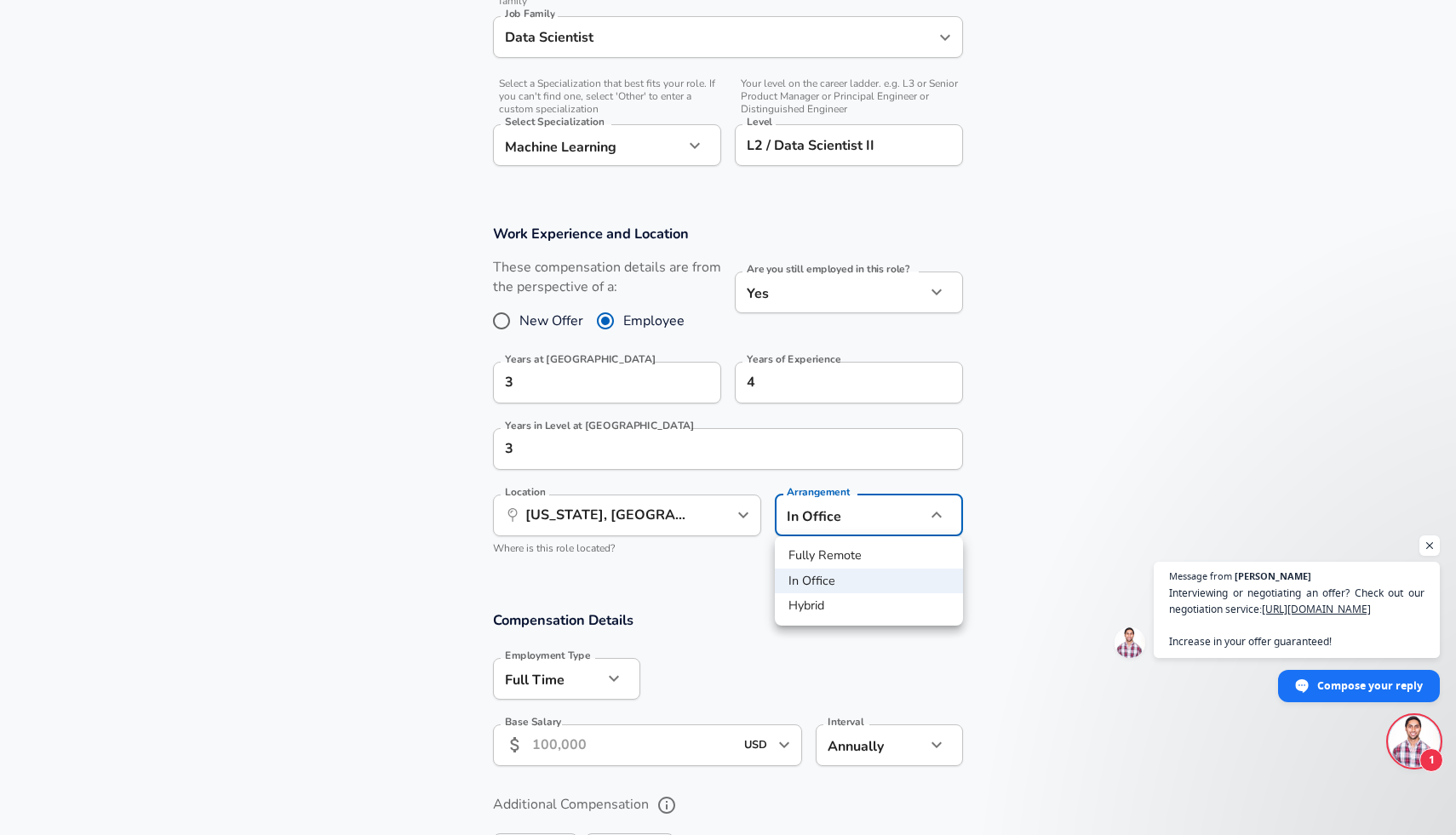
click at [862, 514] on div at bounding box center [728, 417] width 1456 height 835
click at [828, 596] on li "Hybrid" at bounding box center [869, 607] width 188 height 26
type input "hybrid"
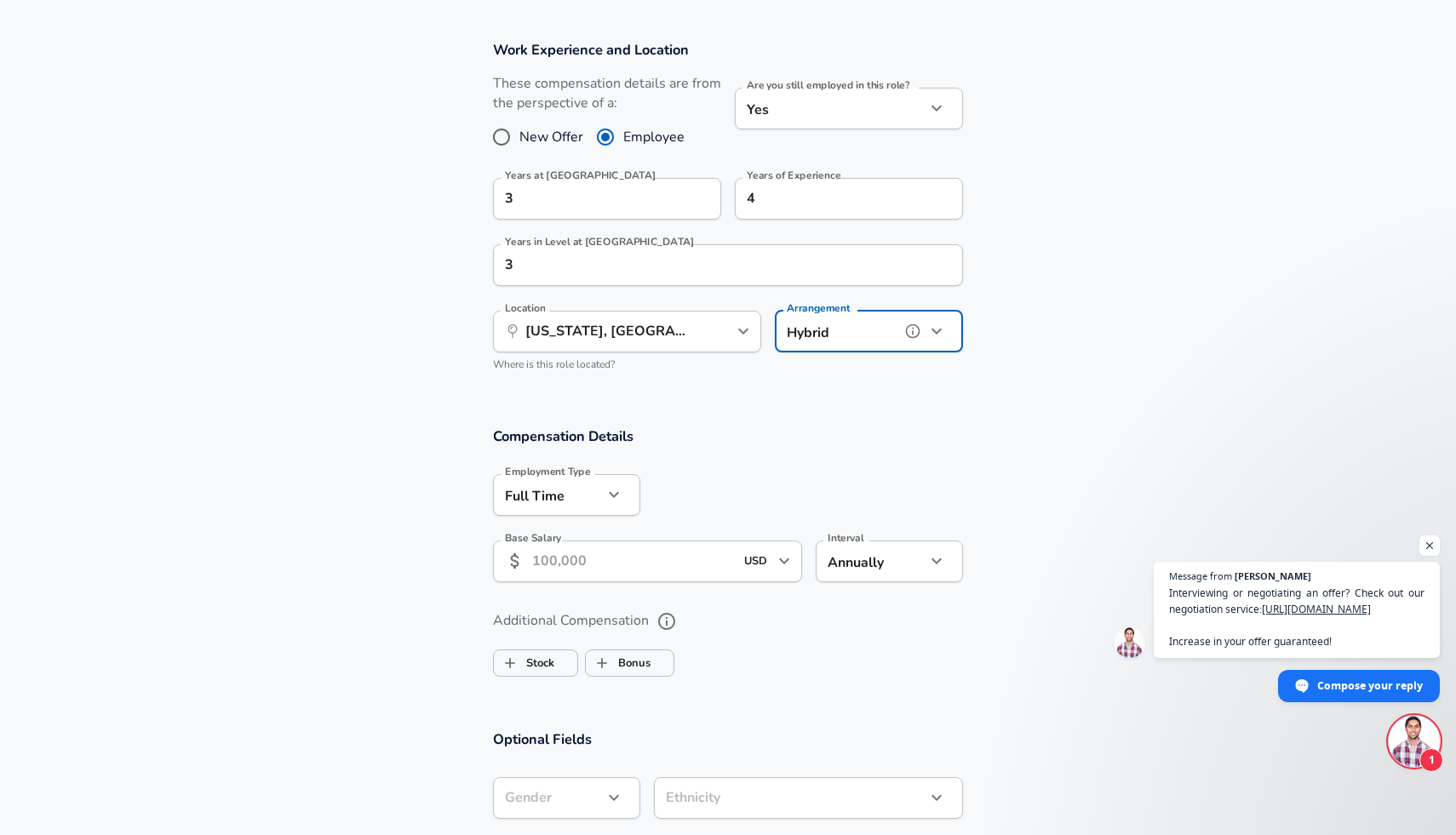
scroll to position [740, 0]
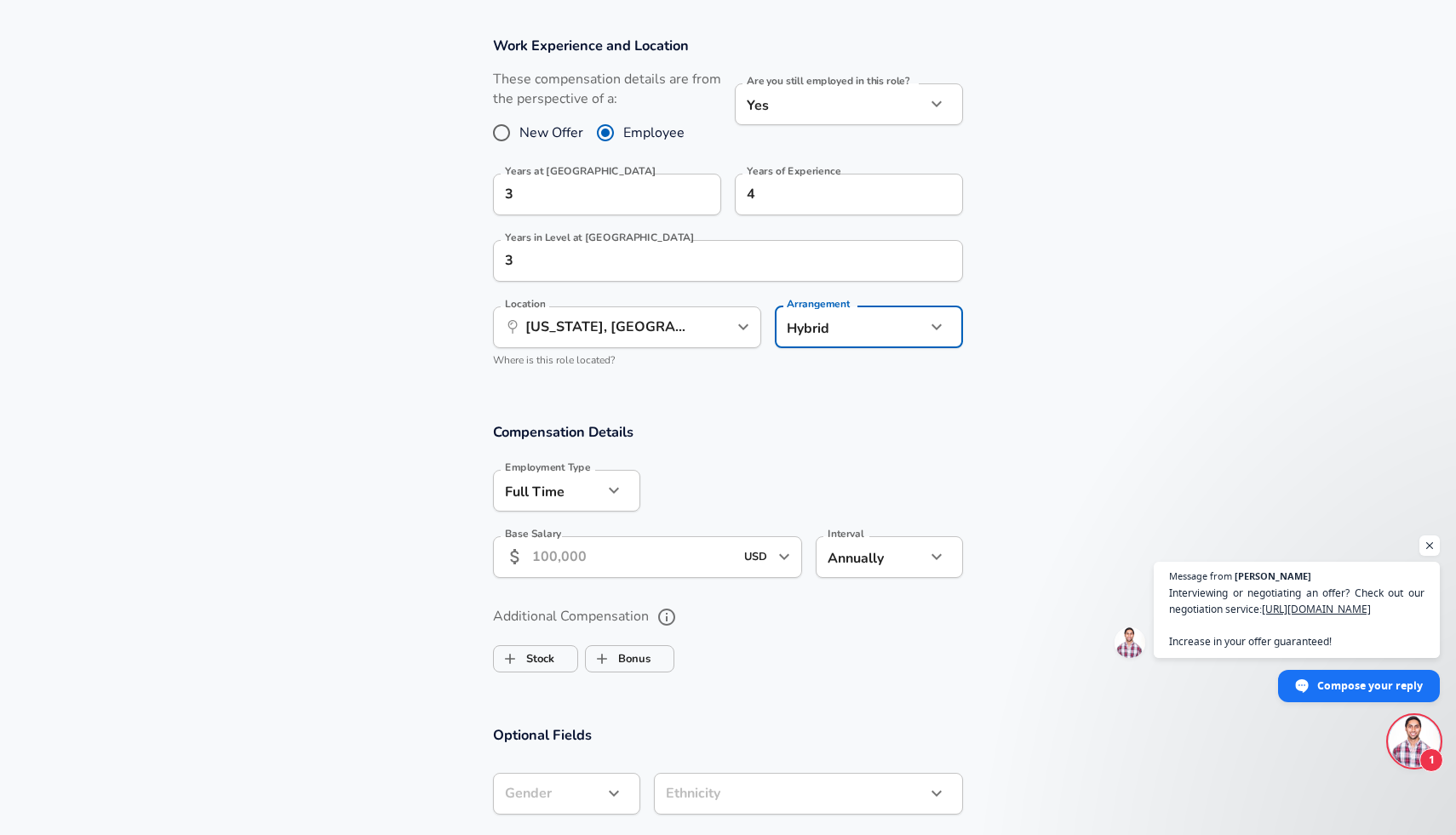
click at [642, 561] on input "Base Salary" at bounding box center [633, 557] width 202 height 42
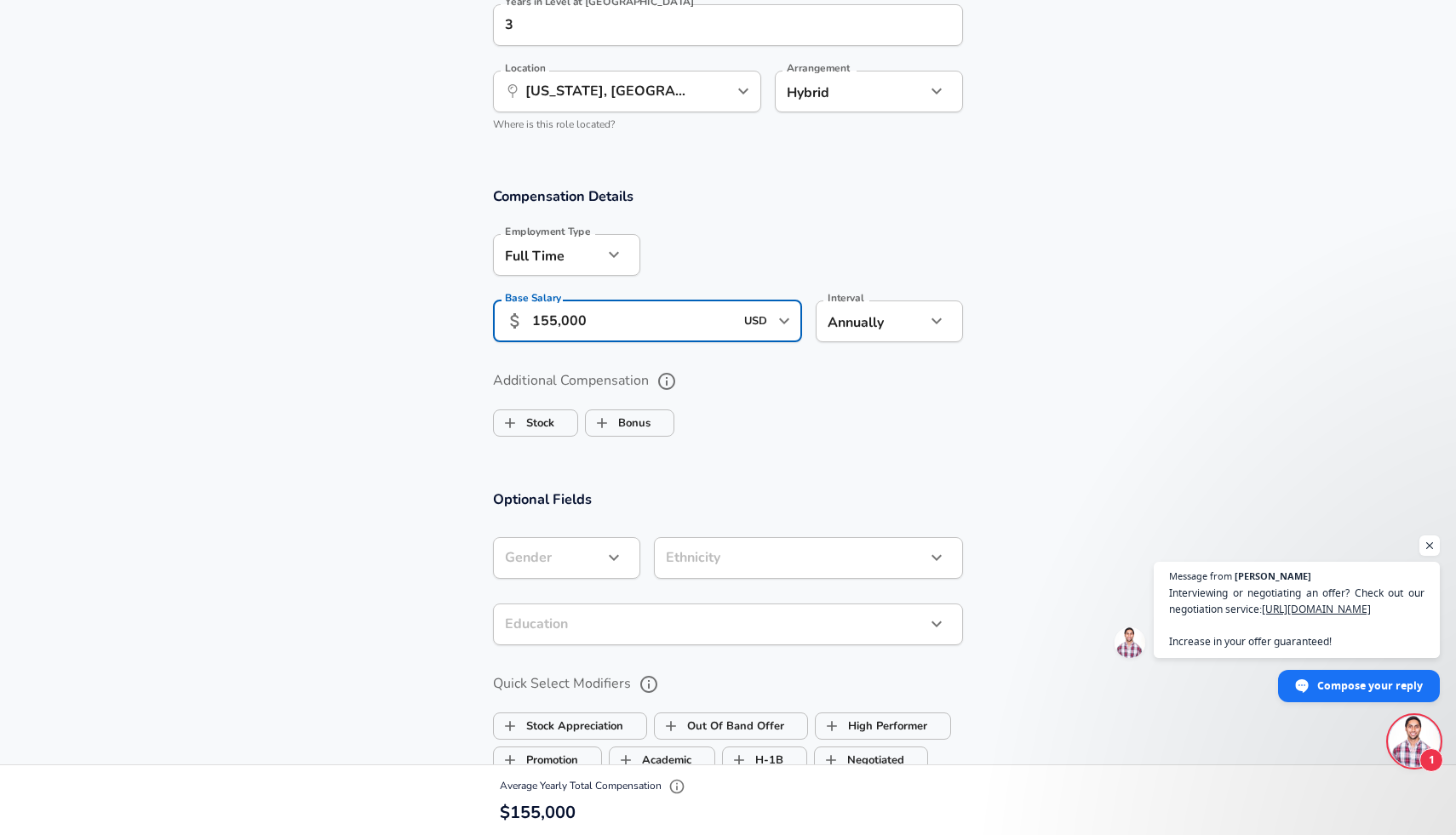
scroll to position [984, 0]
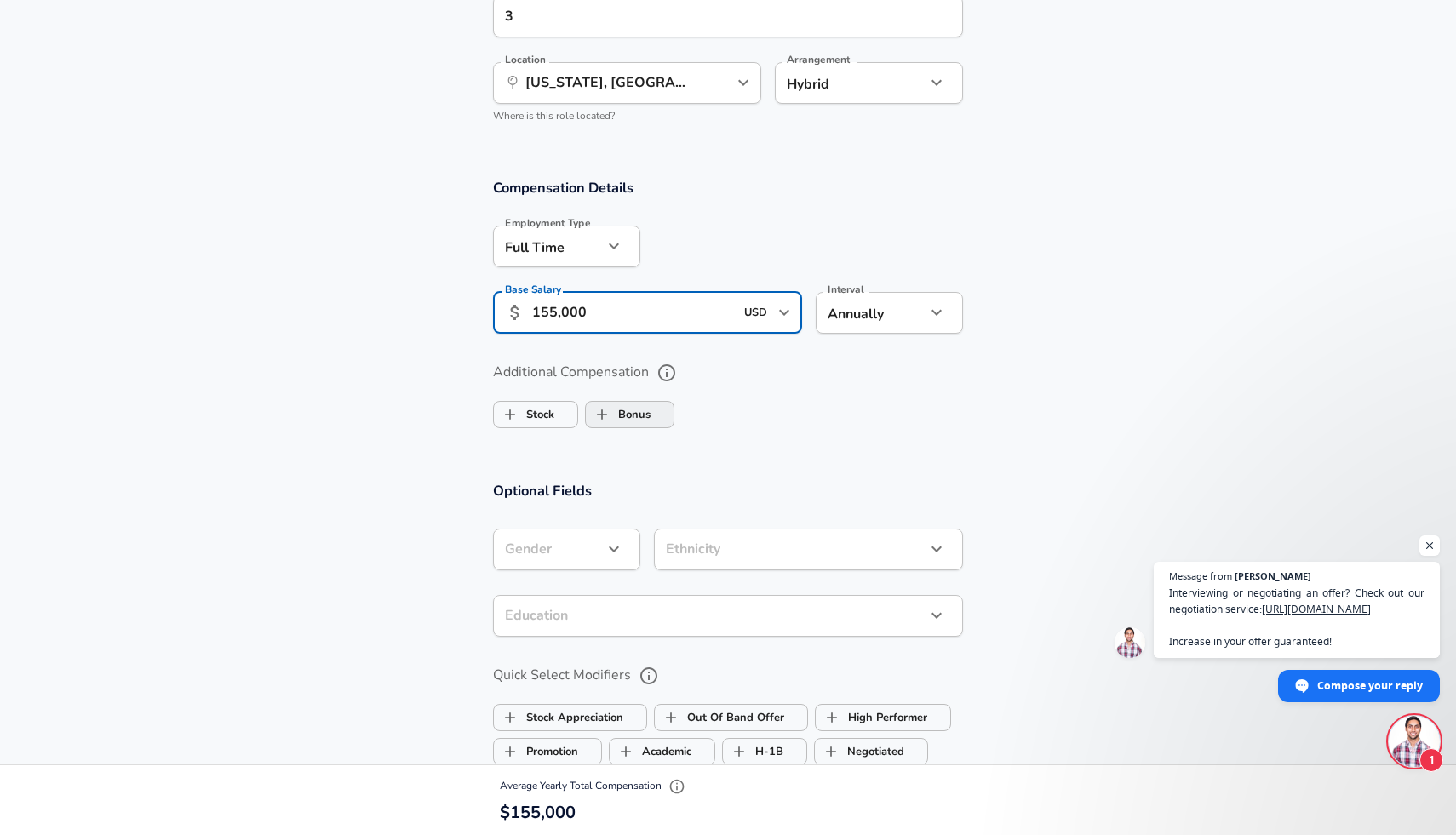
type input "155,000"
click at [635, 407] on label "Bonus" at bounding box center [618, 414] width 65 height 32
checkbox input "true"
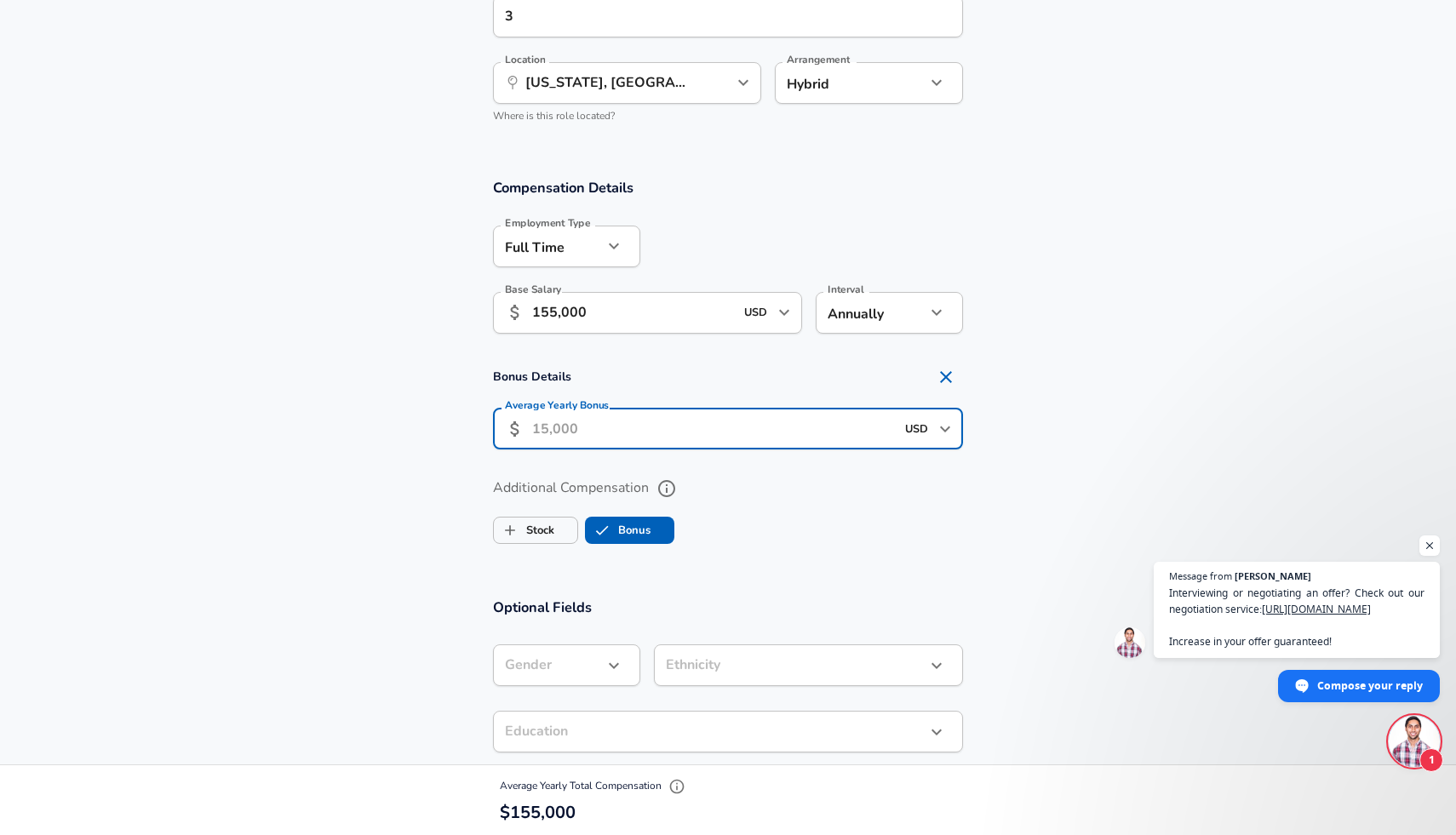
click at [645, 425] on input "Average Yearly Bonus" at bounding box center [713, 428] width 363 height 42
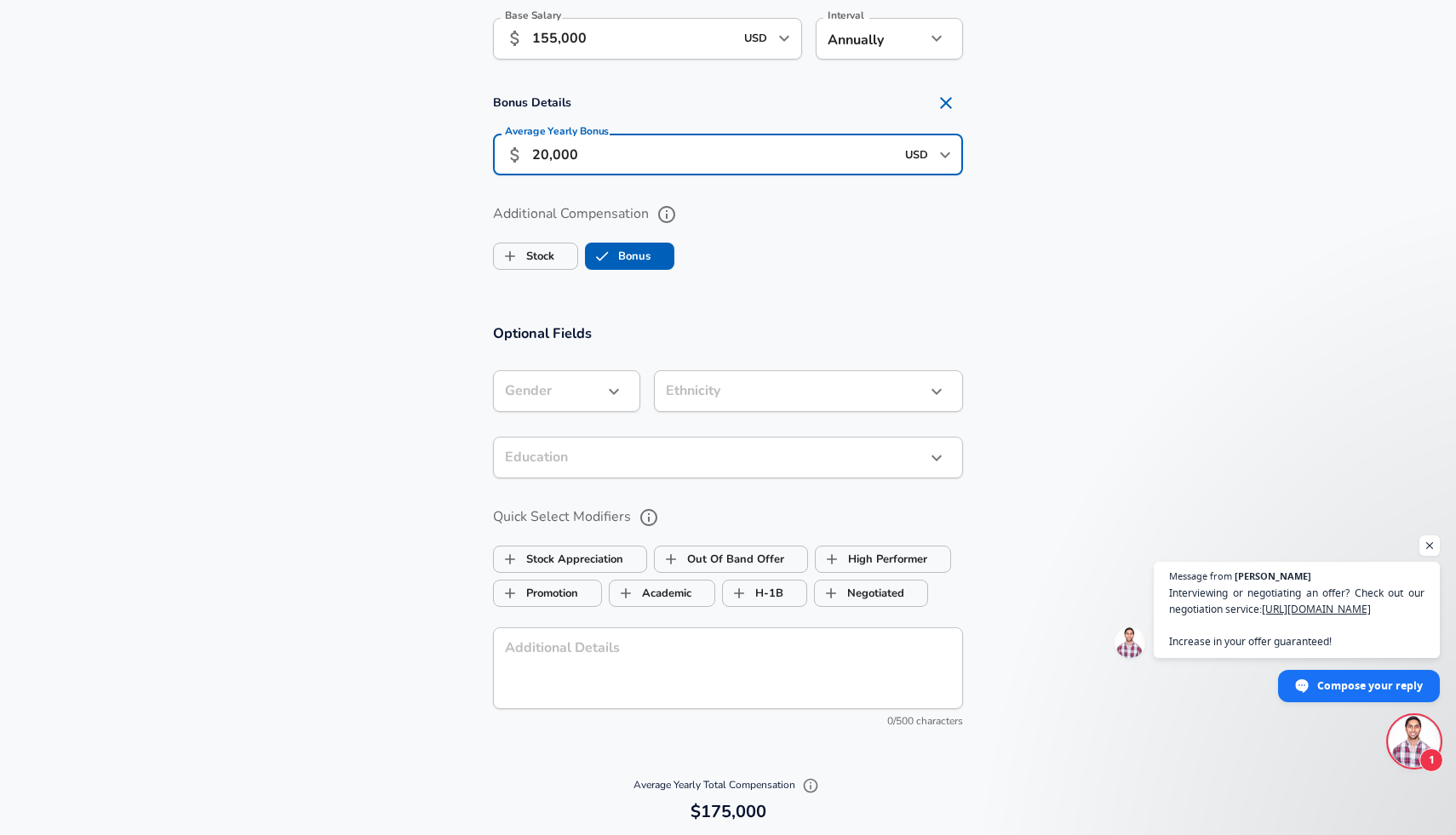
scroll to position [1278, 0]
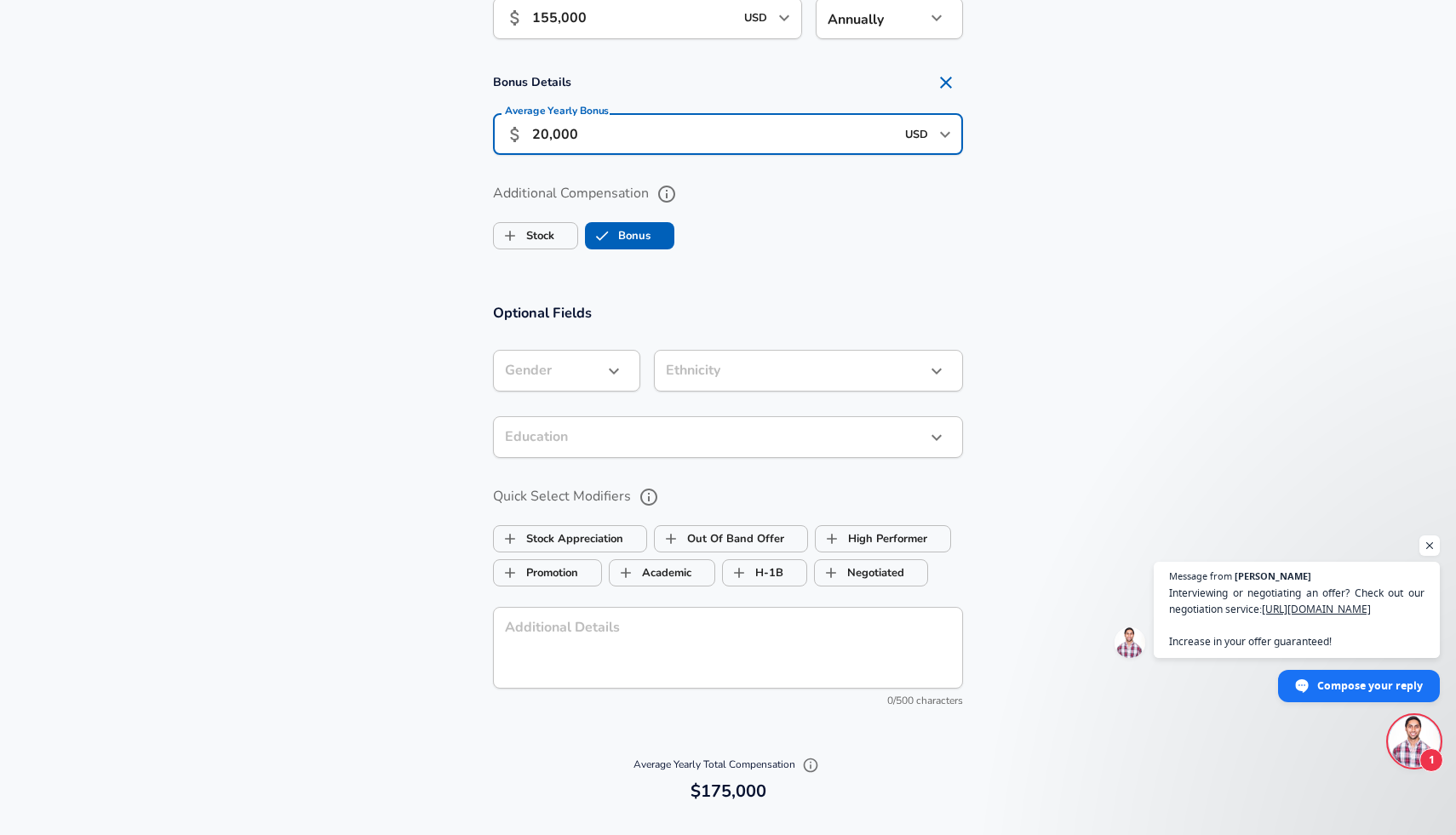
type input "20,000"
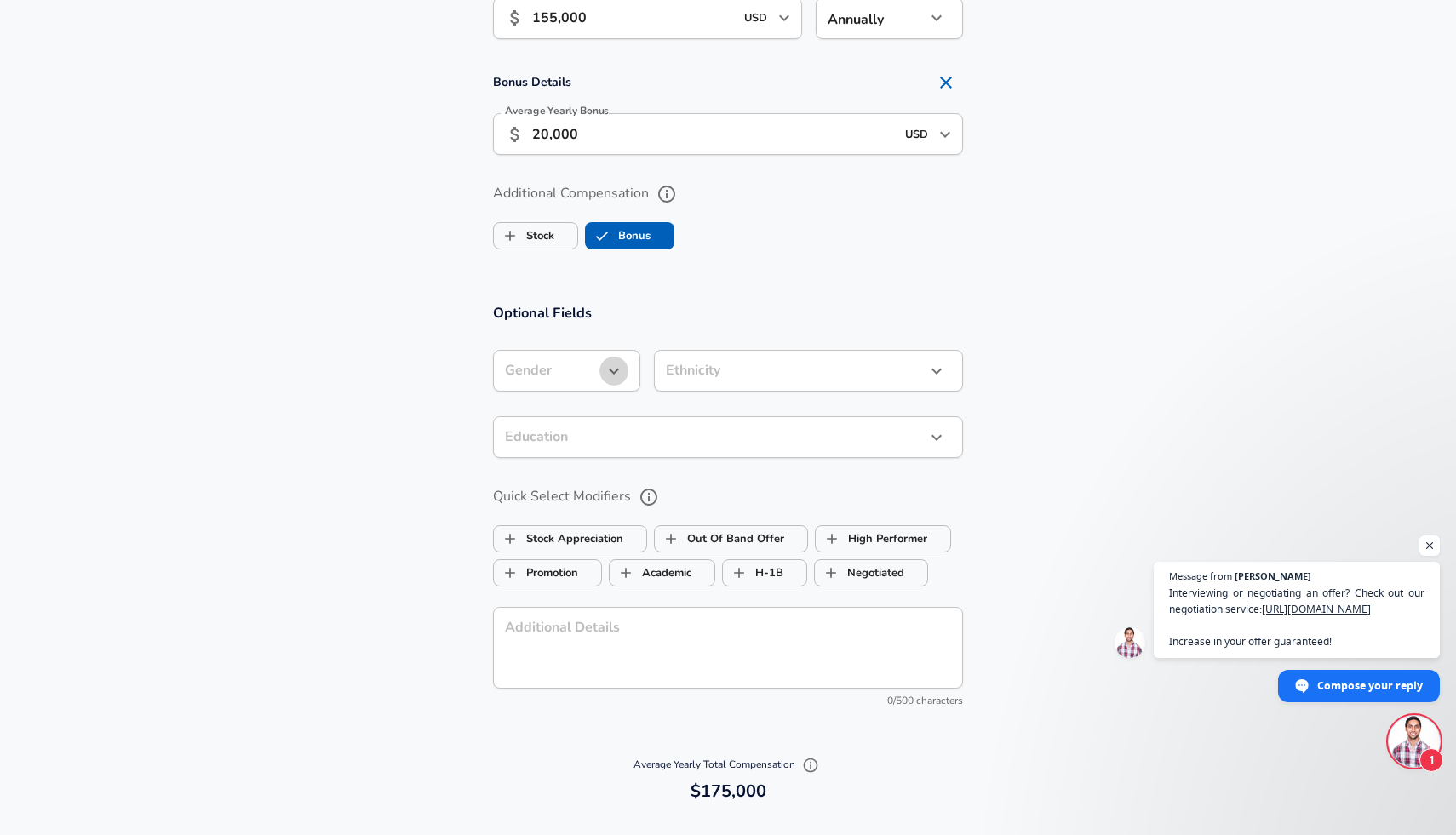
click at [623, 369] on icon "button" at bounding box center [614, 371] width 20 height 20
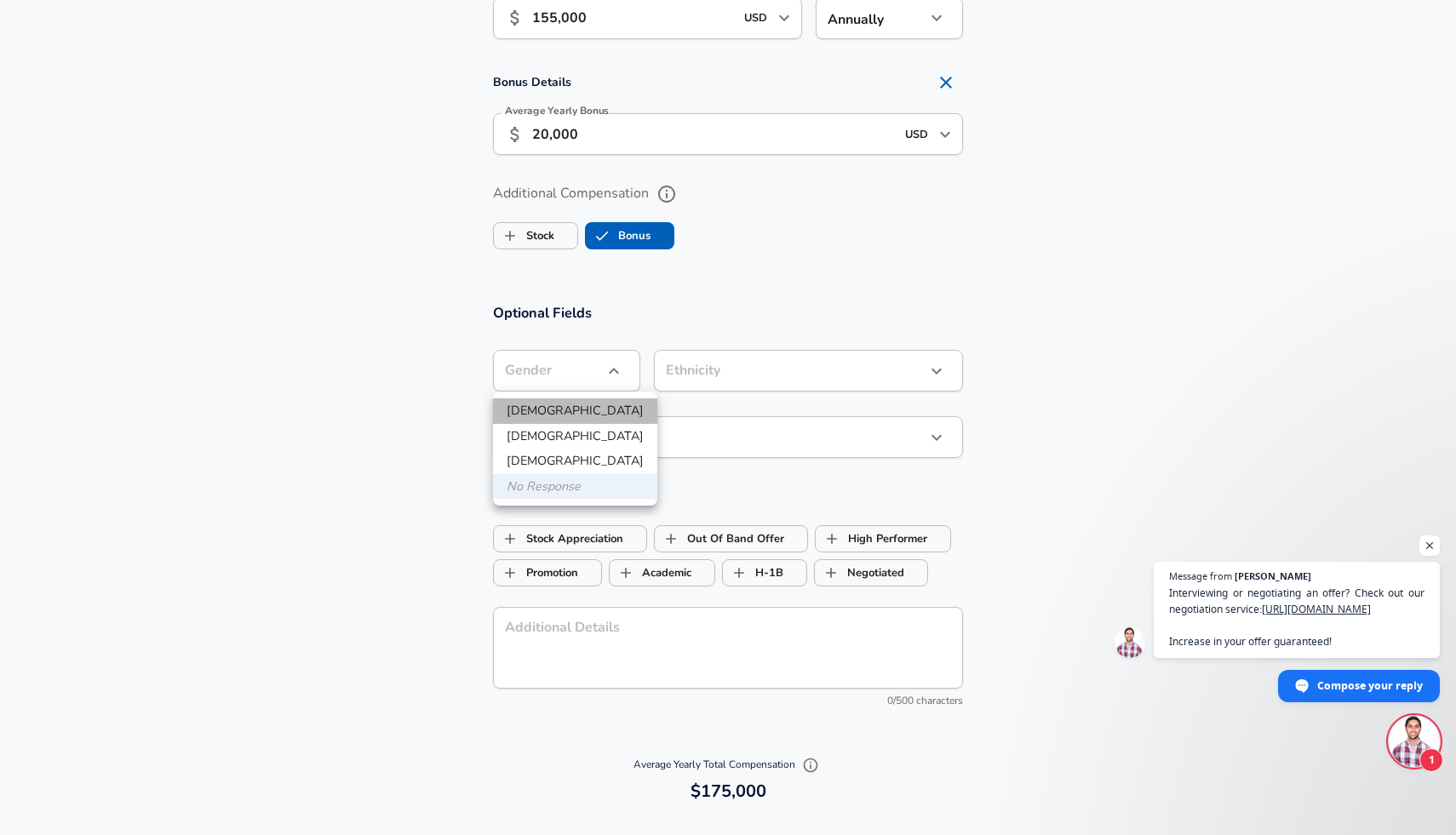
click at [584, 404] on li "[DEMOGRAPHIC_DATA]" at bounding box center [575, 411] width 165 height 26
type input "[DEMOGRAPHIC_DATA]"
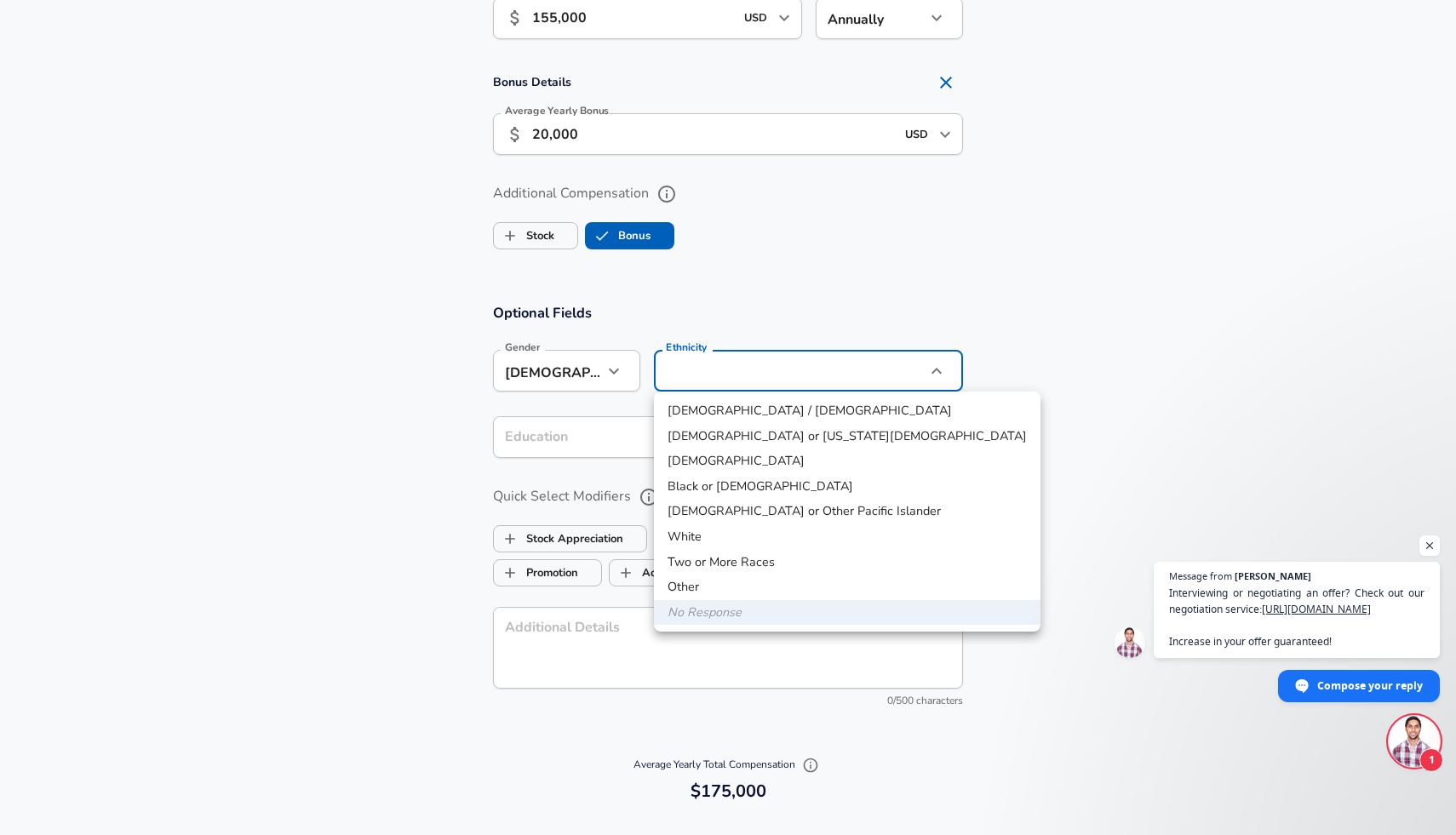
click at [716, 541] on li "White" at bounding box center [847, 537] width 387 height 26
type input "White"
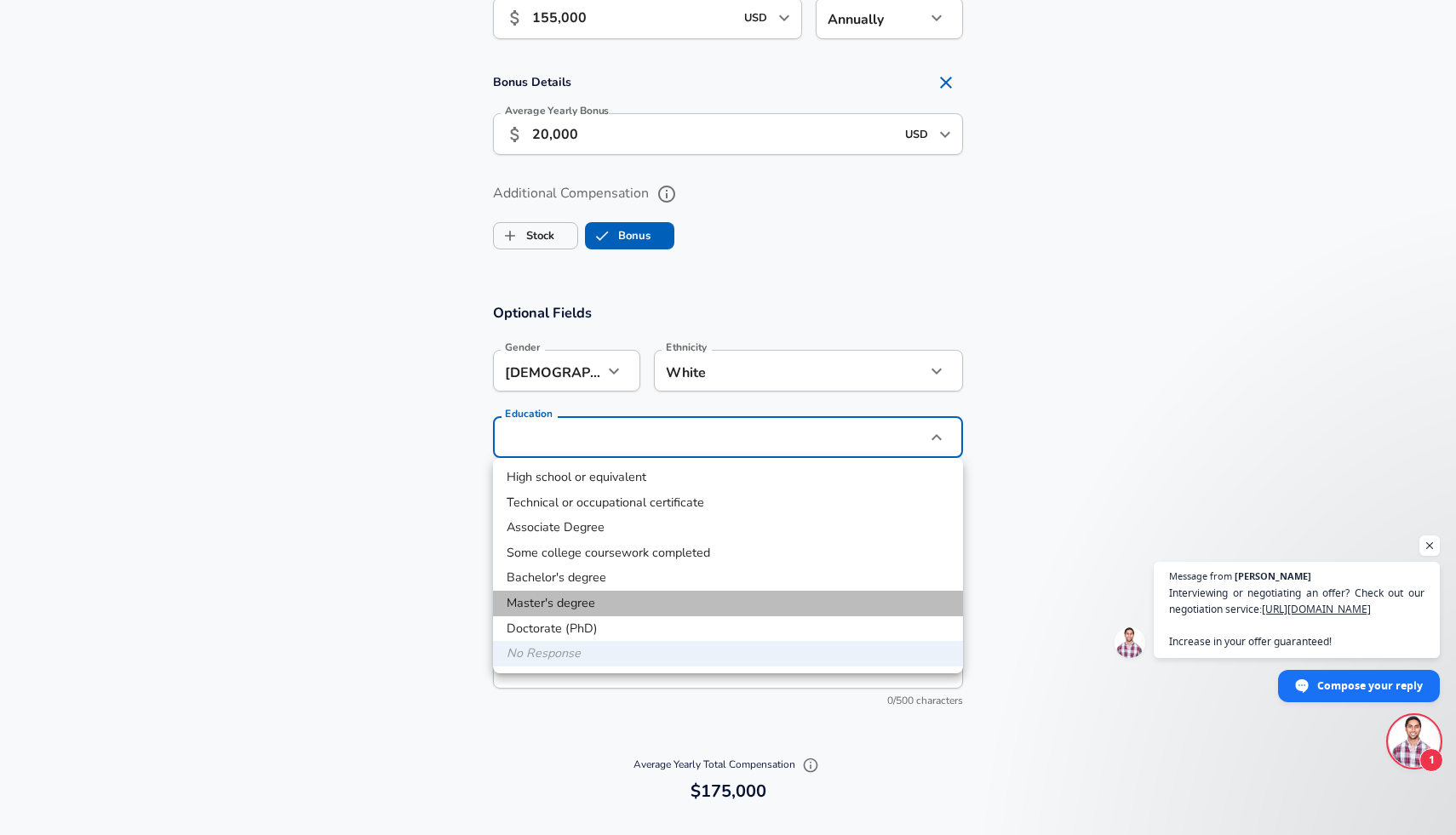
click at [623, 604] on li "Master's degree" at bounding box center [728, 604] width 470 height 26
type input "Masters degree"
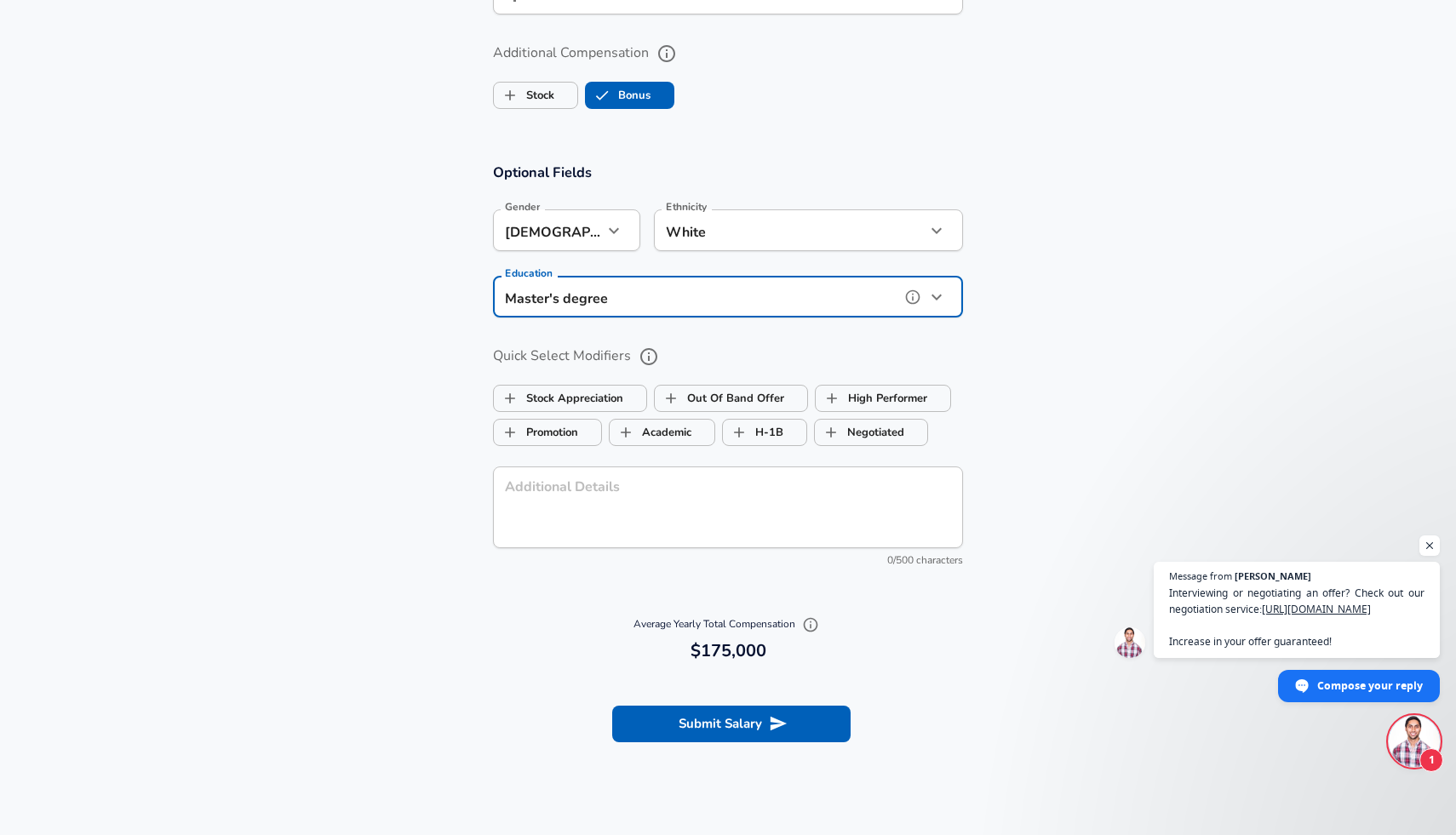
scroll to position [1427, 0]
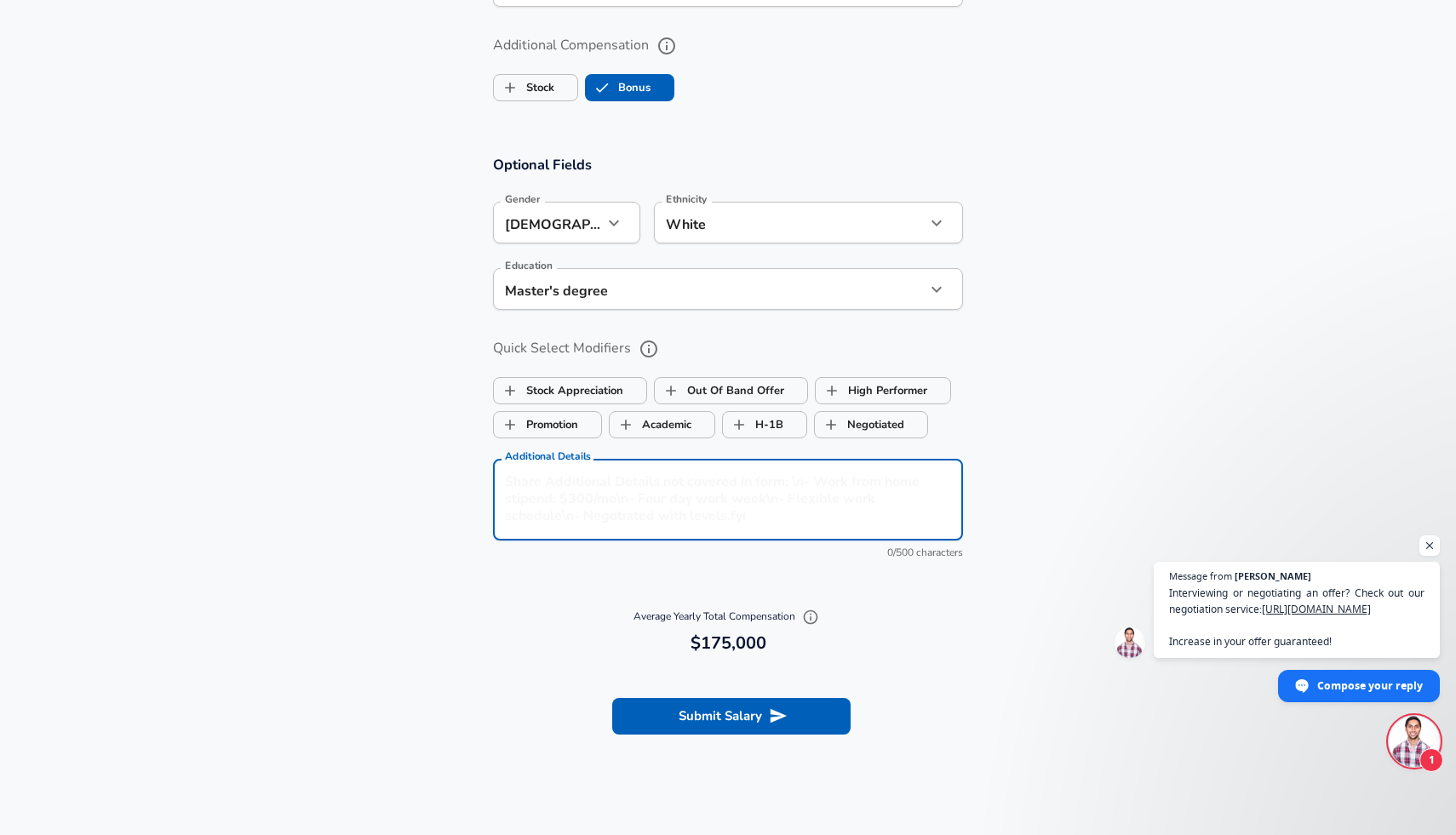
click at [709, 497] on textarea "Additional Details" at bounding box center [728, 500] width 446 height 54
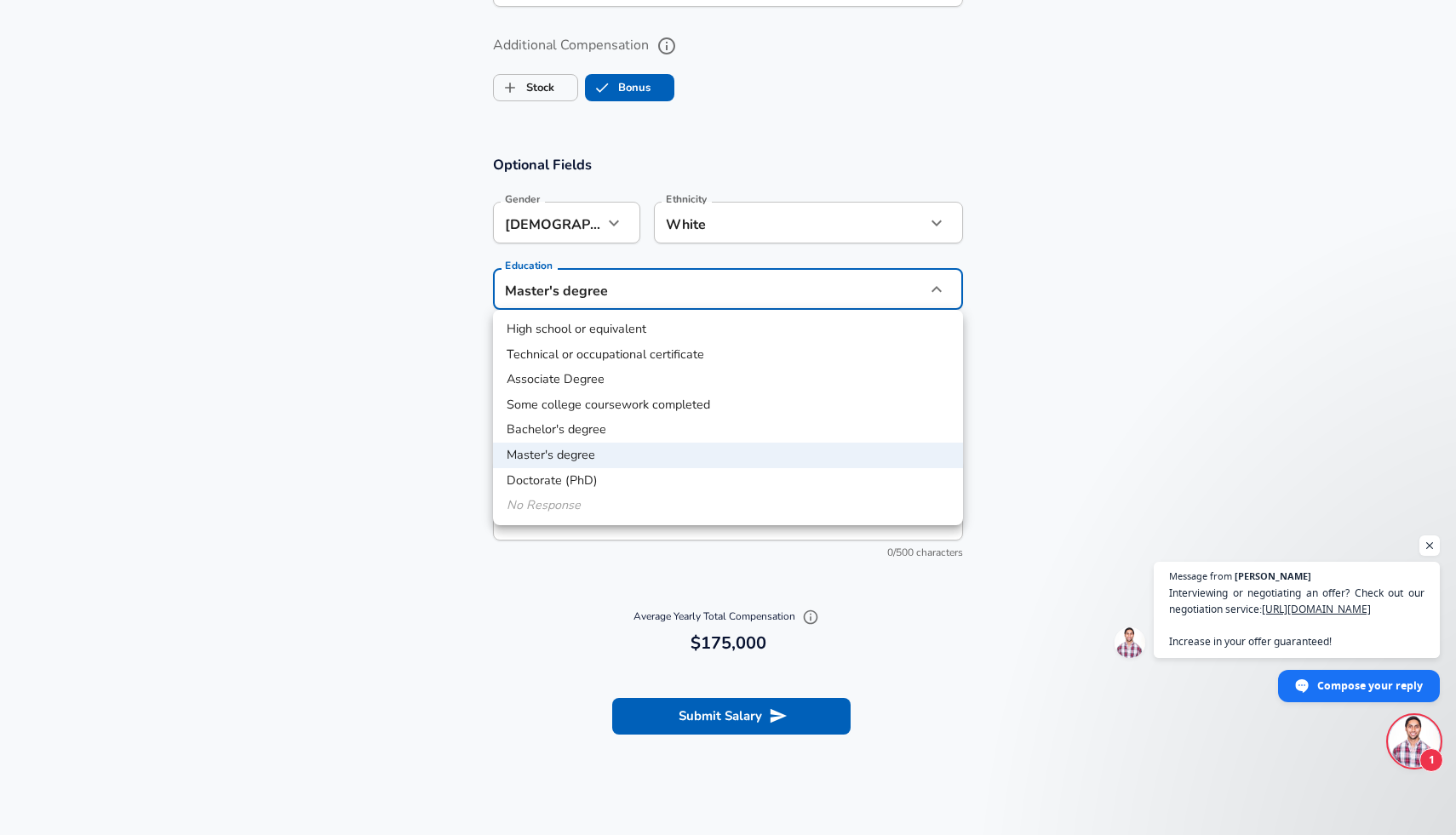
click at [650, 506] on li "No Response" at bounding box center [728, 506] width 470 height 26
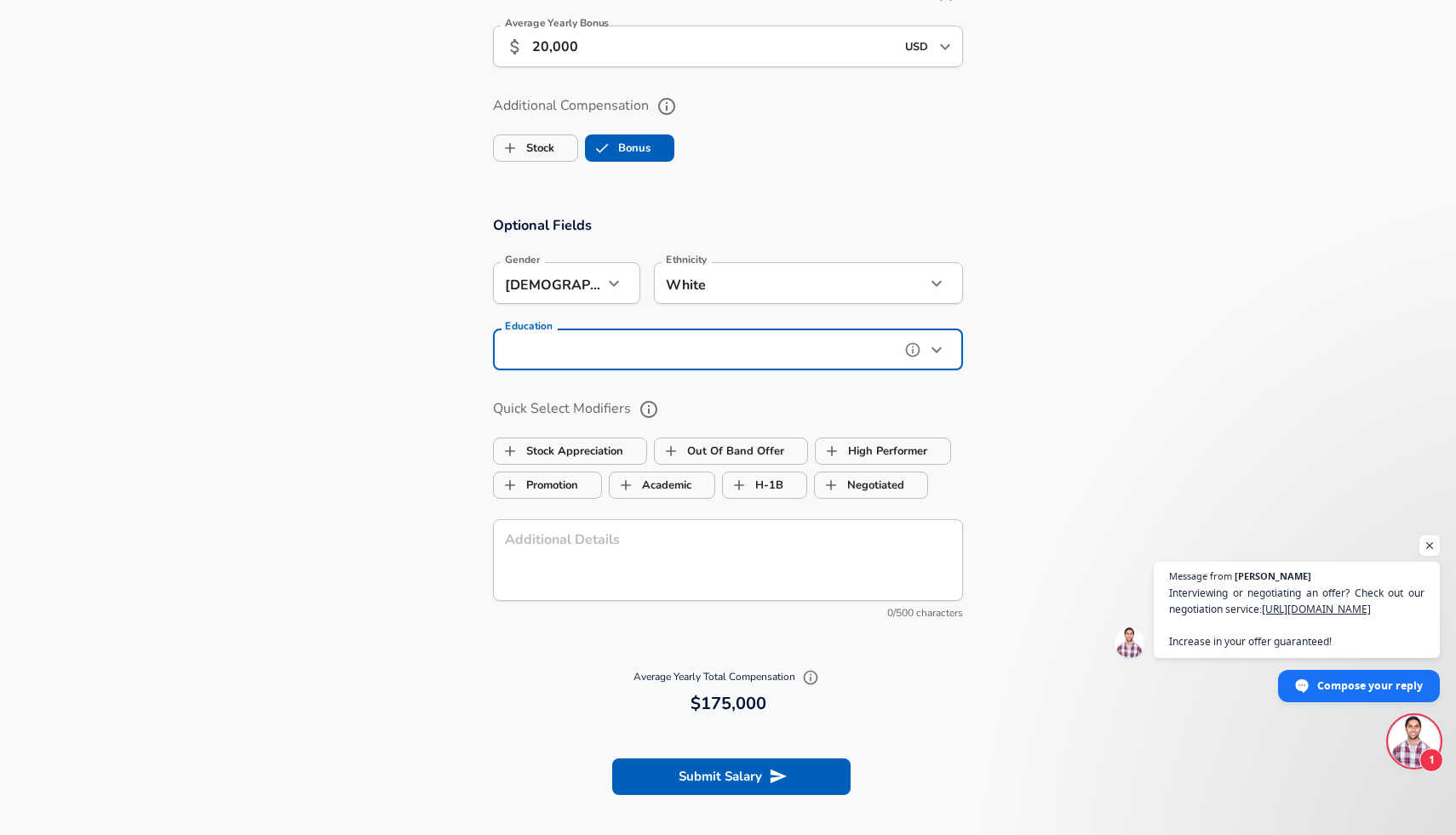
scroll to position [1368, 0]
click at [645, 407] on icon "help" at bounding box center [648, 408] width 20 height 20
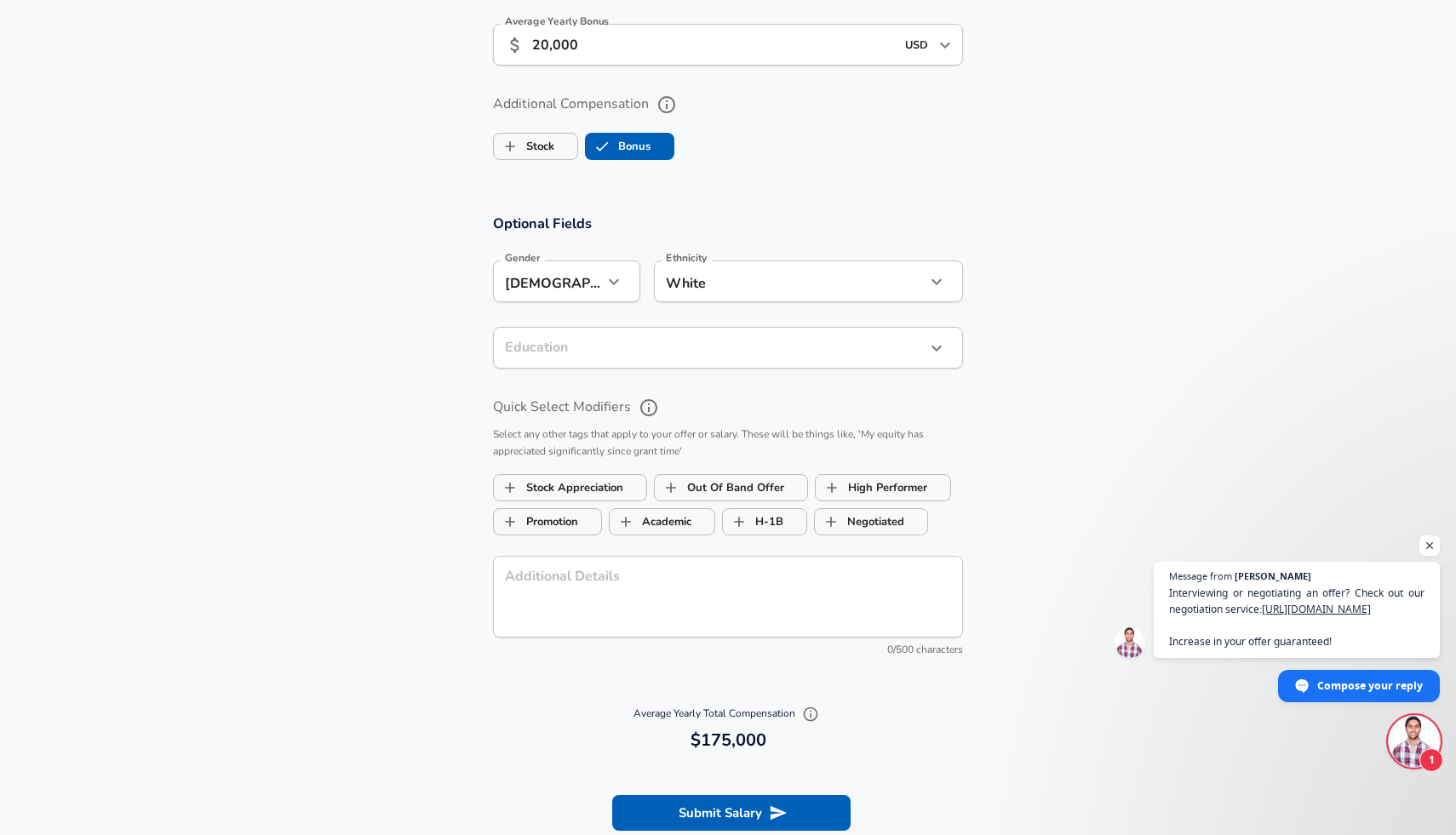
click at [645, 406] on icon "help" at bounding box center [648, 408] width 20 height 20
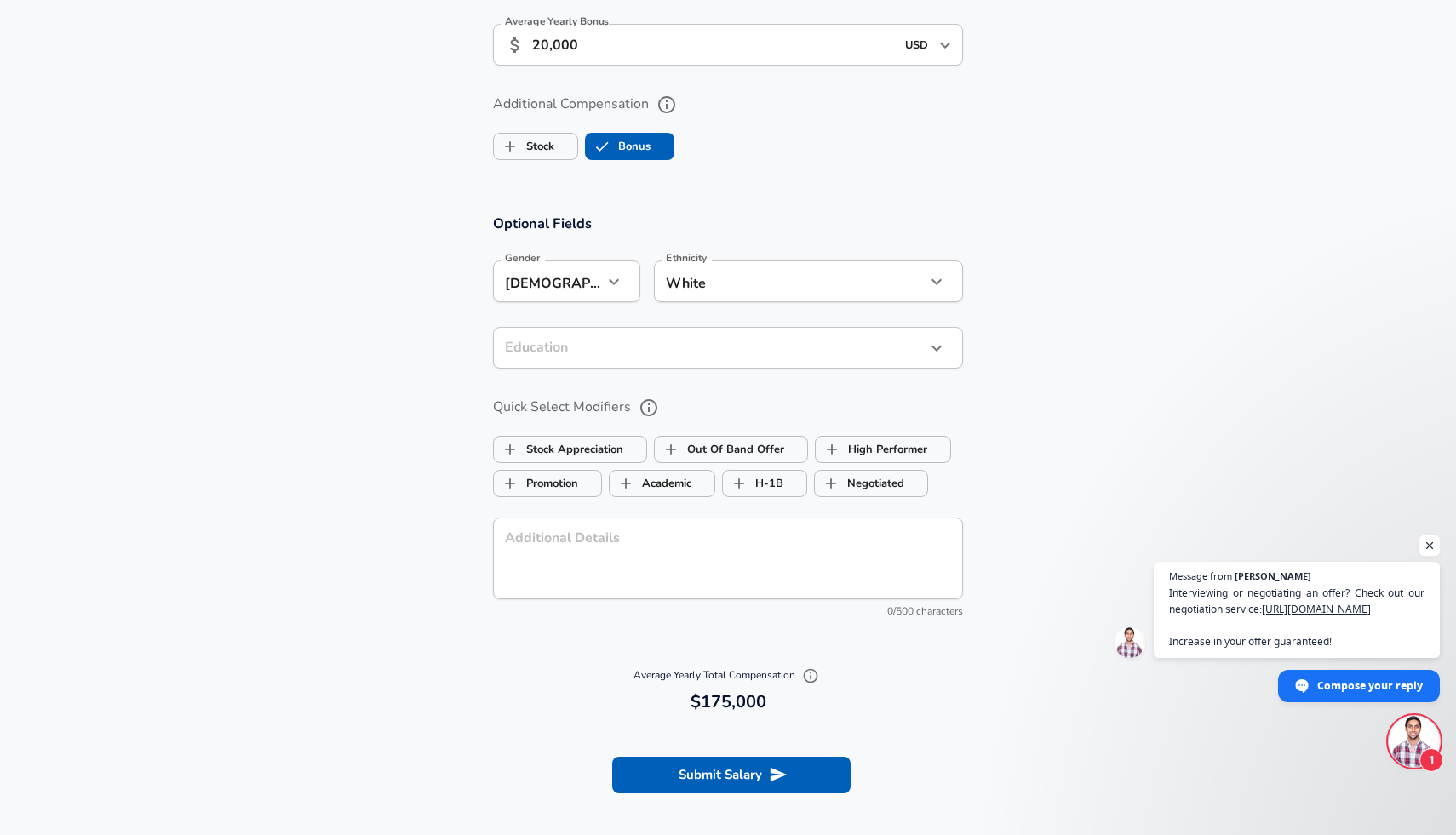
click at [1431, 554] on span "Open chat" at bounding box center [1429, 546] width 21 height 21
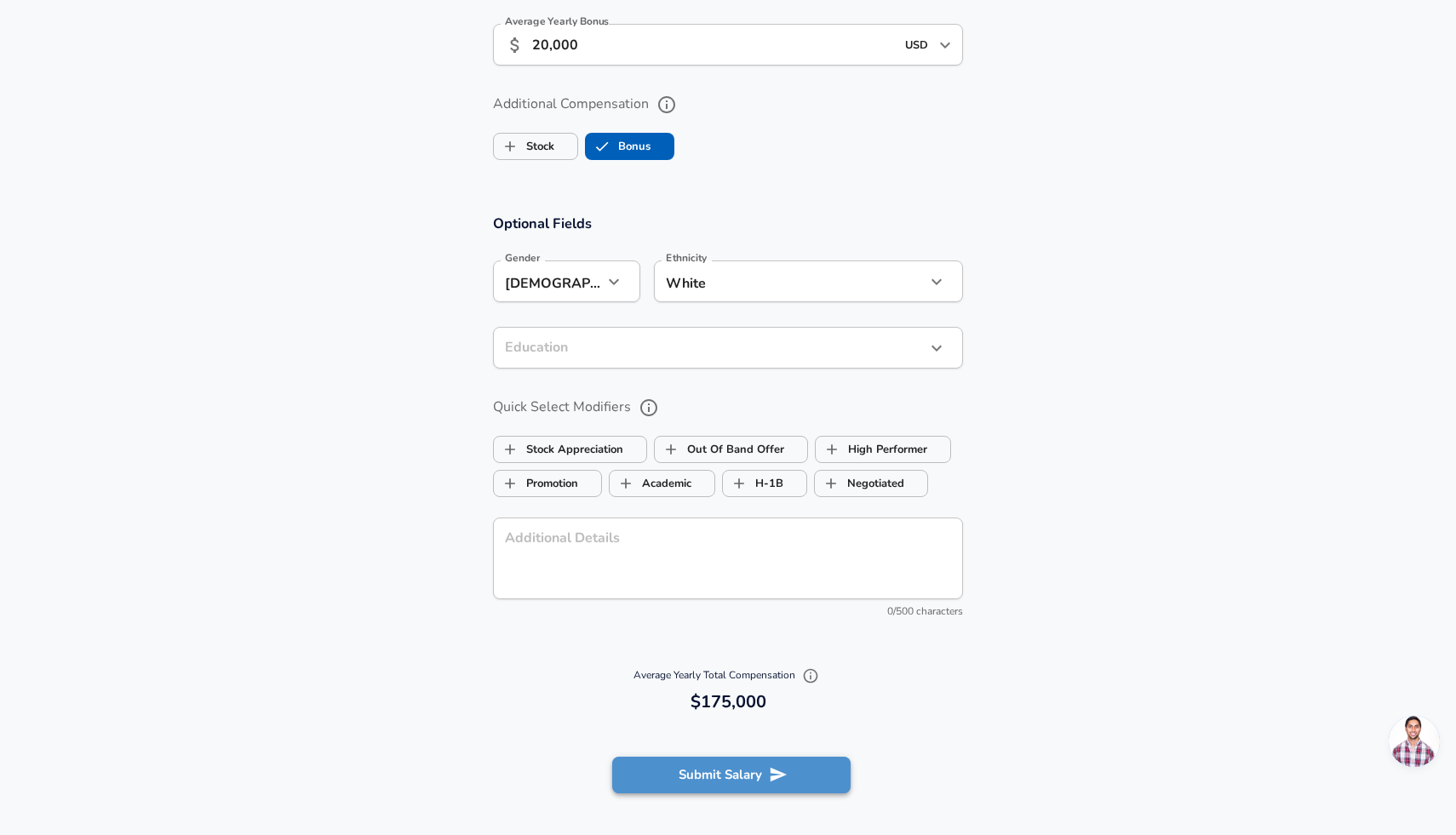
click at [722, 787] on button "Submit Salary" at bounding box center [732, 774] width 239 height 36
